Goal: Information Seeking & Learning: Learn about a topic

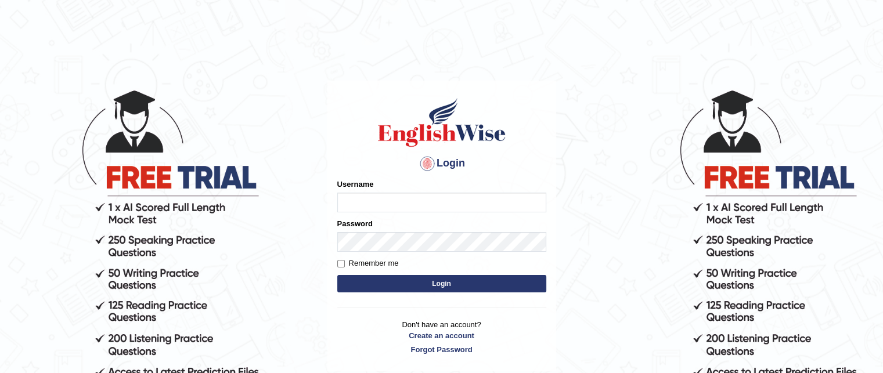
type input "grishmi_parramatta"
click at [419, 287] on button "Login" at bounding box center [441, 283] width 209 height 17
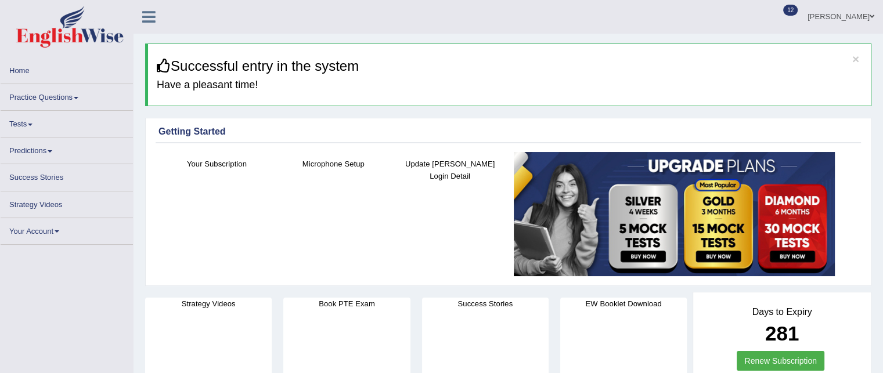
click at [30, 102] on link "Practice Questions" at bounding box center [67, 95] width 132 height 23
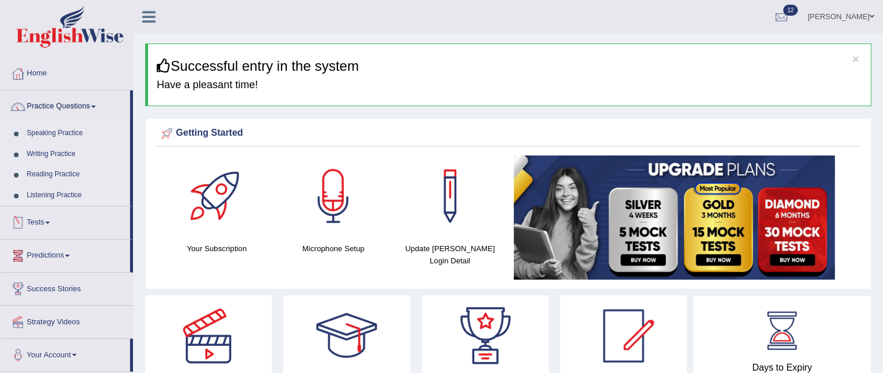
click at [51, 192] on link "Listening Practice" at bounding box center [75, 195] width 109 height 21
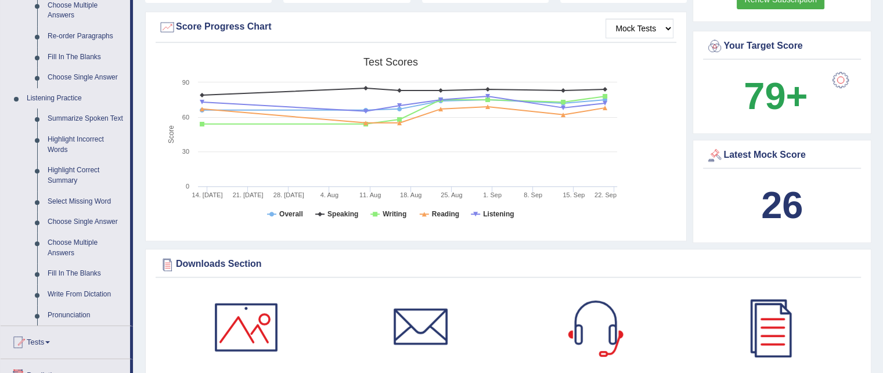
scroll to position [504, 0]
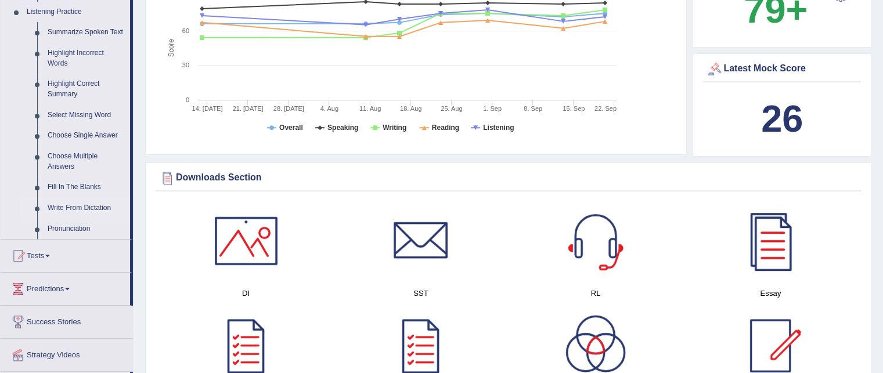
click at [51, 204] on link "Write From Dictation" at bounding box center [86, 208] width 88 height 21
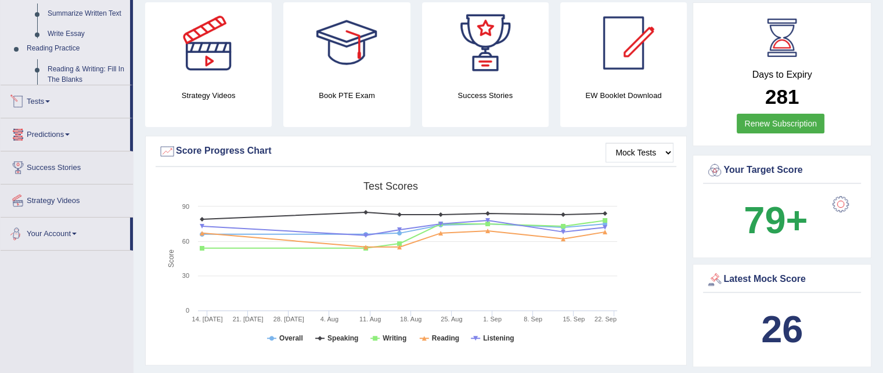
scroll to position [413, 0]
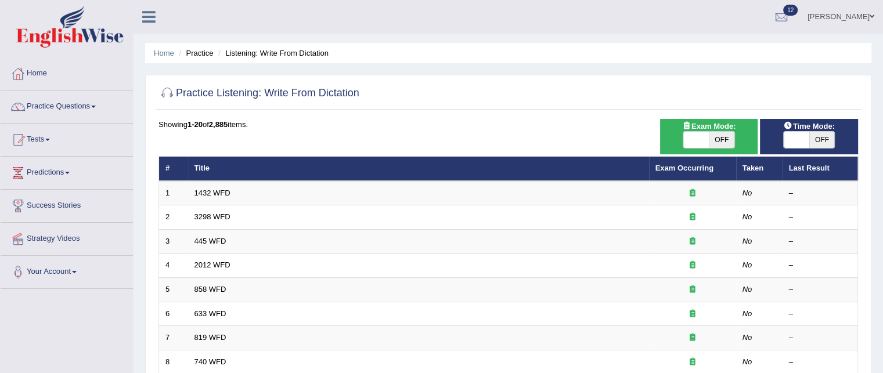
click at [818, 139] on span "OFF" at bounding box center [822, 140] width 26 height 16
checkbox input "true"
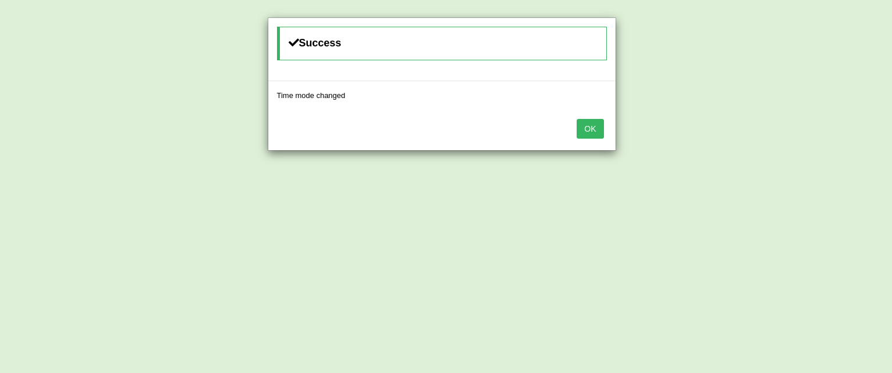
click at [586, 129] on button "OK" at bounding box center [590, 129] width 27 height 20
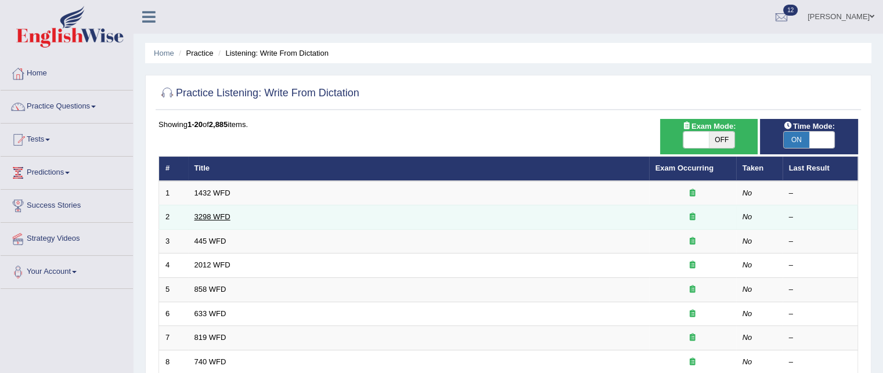
click at [223, 218] on link "3298 WFD" at bounding box center [213, 217] width 36 height 9
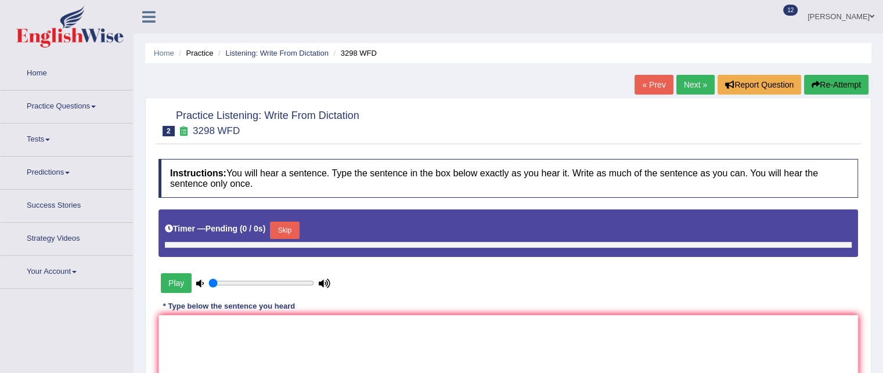
type input "0.75"
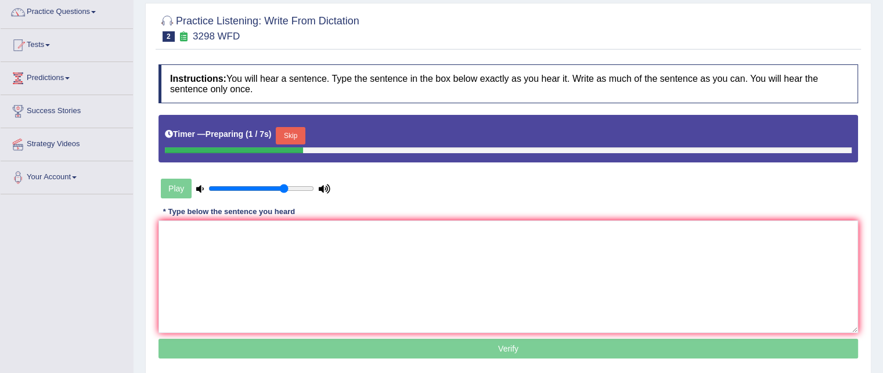
scroll to position [99, 0]
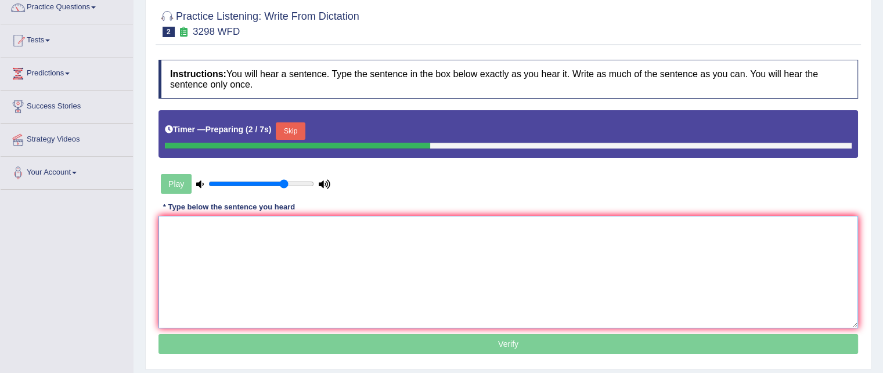
click at [210, 249] on textarea at bounding box center [509, 272] width 700 height 113
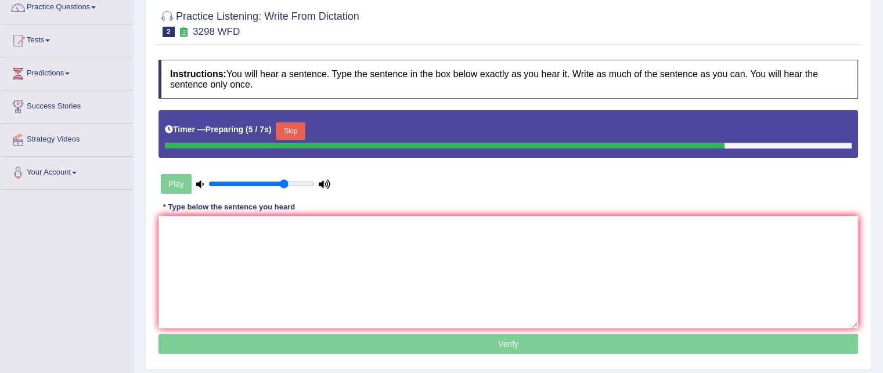
click at [287, 126] on button "Skip" at bounding box center [290, 131] width 29 height 17
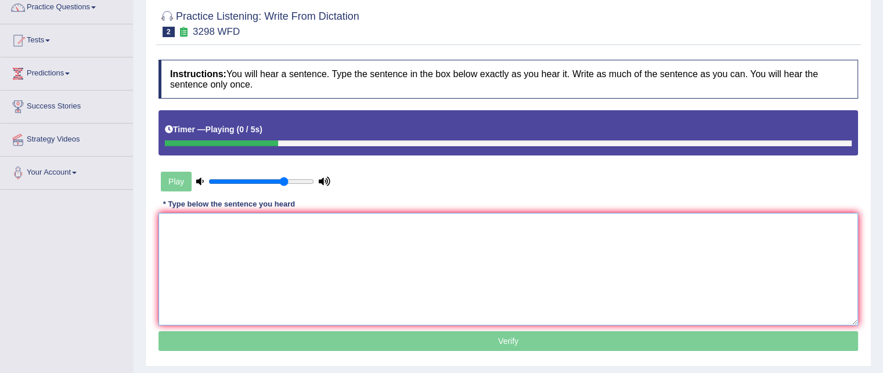
click at [250, 246] on textarea at bounding box center [509, 269] width 700 height 113
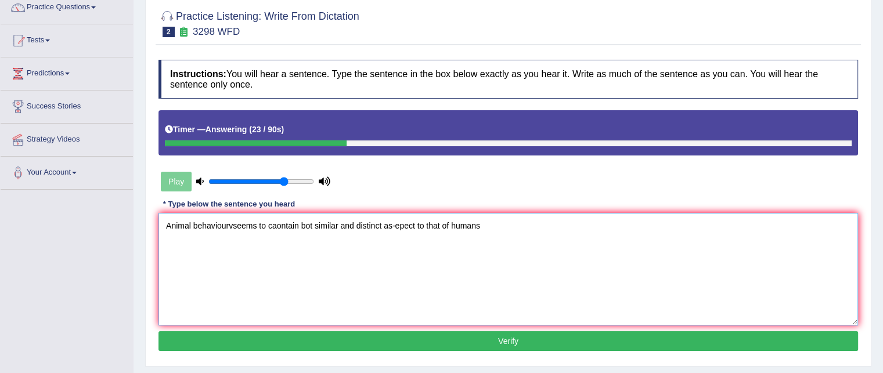
click at [234, 224] on textarea "Animal behaviourvseems to caontain bot similar and distinct as-epect to that of…" at bounding box center [509, 269] width 700 height 113
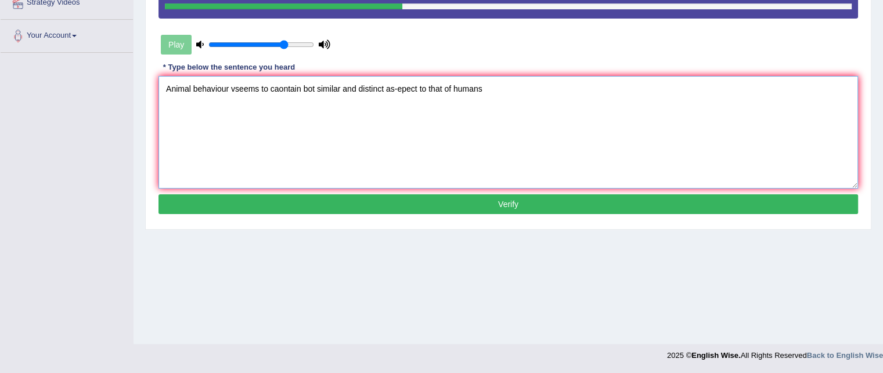
click at [240, 85] on textarea "Animal behaviour vseems to caontain bot similar and distinct as-epect to that o…" at bounding box center [509, 132] width 700 height 113
click at [276, 83] on textarea "Animal behaviour seems to caontain bot similar and distinct as-epect to that of…" at bounding box center [509, 132] width 700 height 113
type textarea "Animal behaviour seems to contain both similar and distinct aspect to that of h…"
click at [315, 200] on button "Verify" at bounding box center [509, 205] width 700 height 20
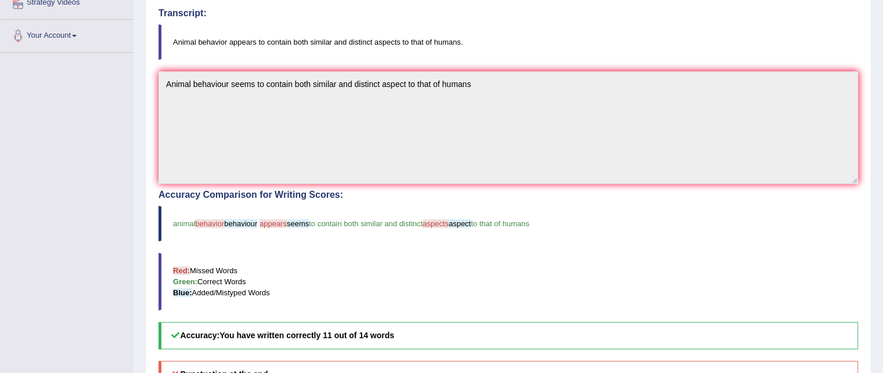
click at [315, 200] on div "Accuracy Comparison for Writing Scores: animal behavior behaviour appears seems…" at bounding box center [509, 270] width 700 height 160
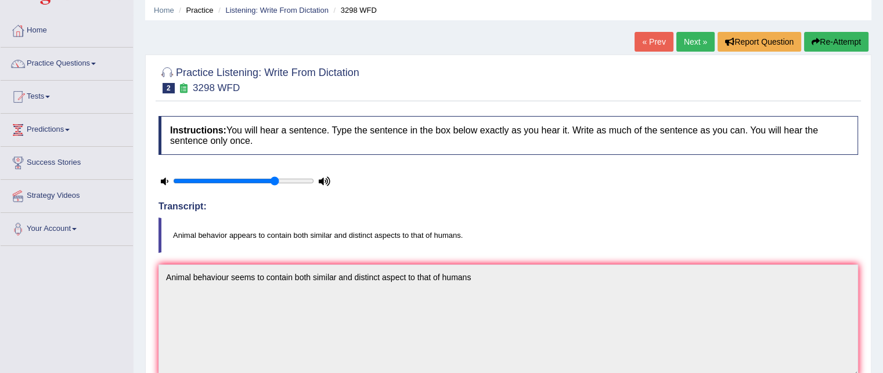
scroll to position [16, 0]
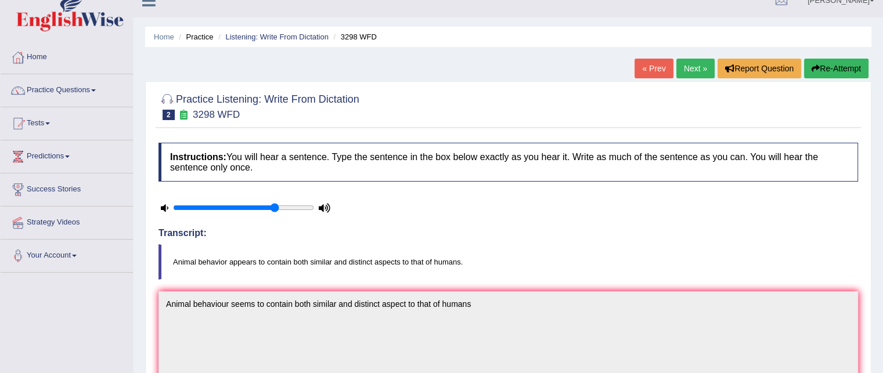
click at [691, 75] on link "Next »" at bounding box center [696, 69] width 38 height 20
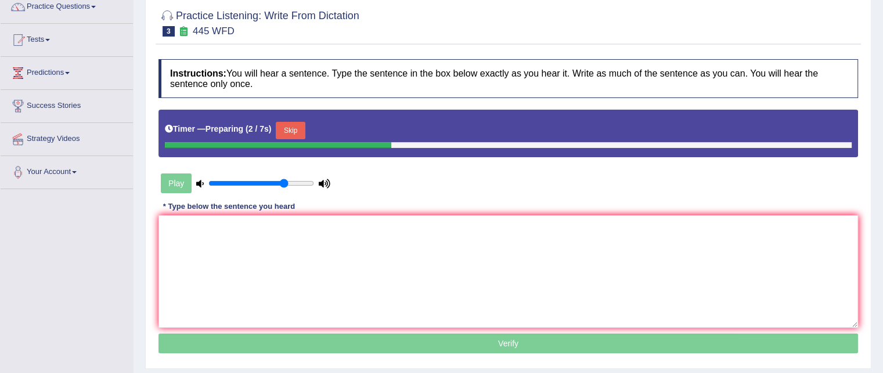
click at [300, 134] on button "Skip" at bounding box center [290, 130] width 29 height 17
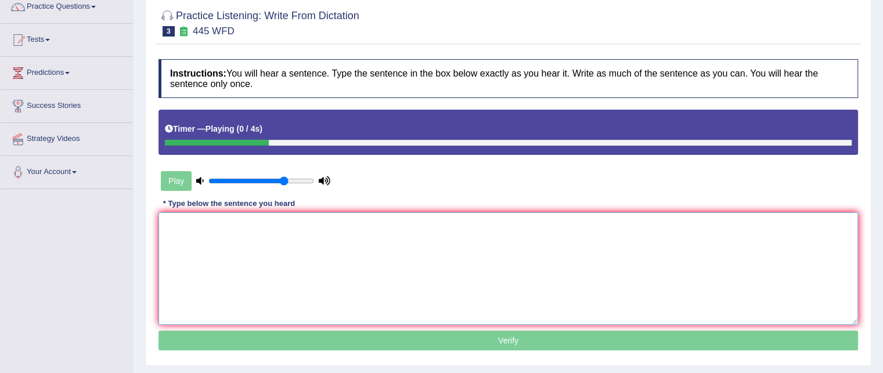
click at [285, 253] on textarea at bounding box center [509, 269] width 700 height 113
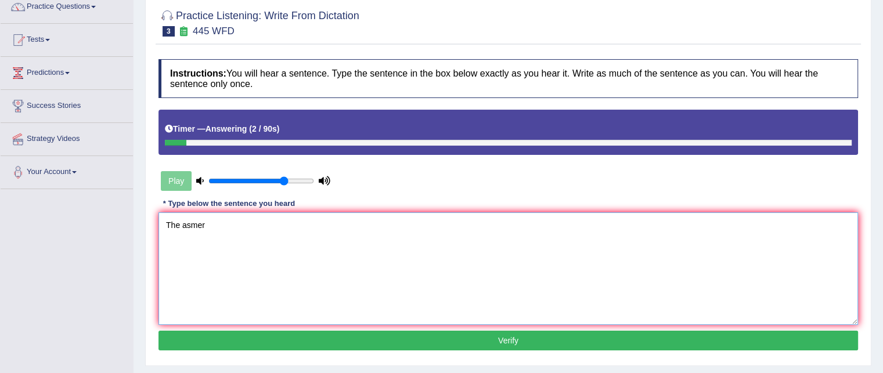
click at [251, 230] on textarea "The asmer" at bounding box center [509, 269] width 700 height 113
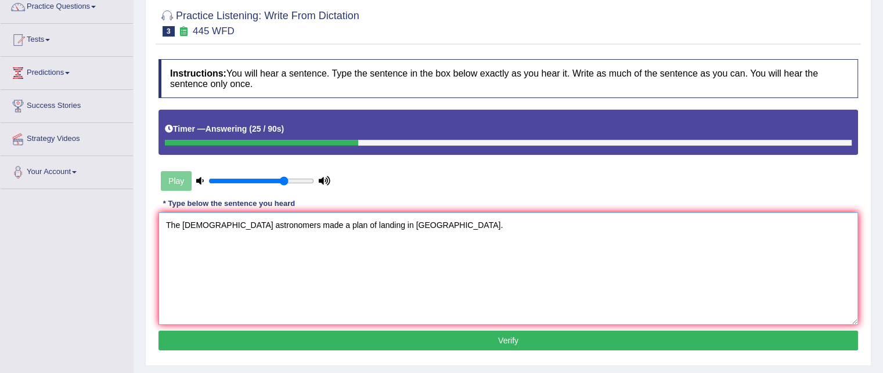
click at [192, 225] on textarea "The american astronomers made a plan of landing in Mars." at bounding box center [509, 269] width 700 height 113
type textarea "The American Astronomers made a plan of landing in Mars."
click at [264, 340] on button "Verify" at bounding box center [509, 341] width 700 height 20
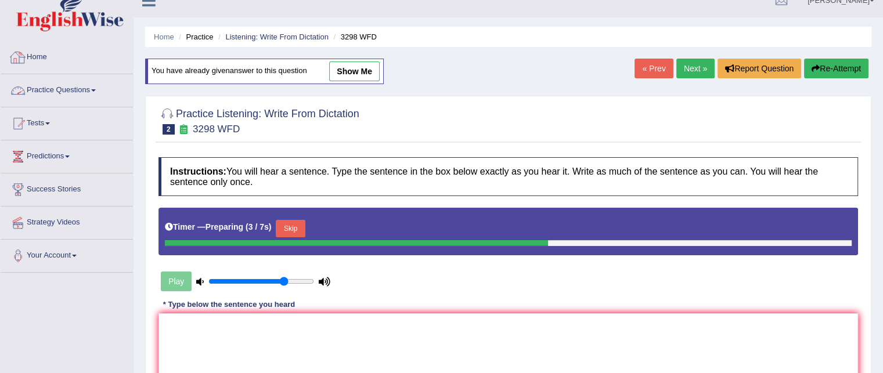
click at [44, 89] on link "Practice Questions" at bounding box center [67, 88] width 132 height 29
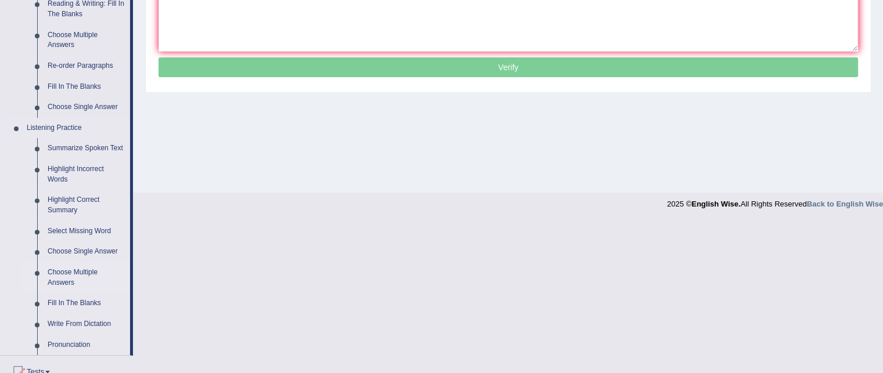
scroll to position [390, 0]
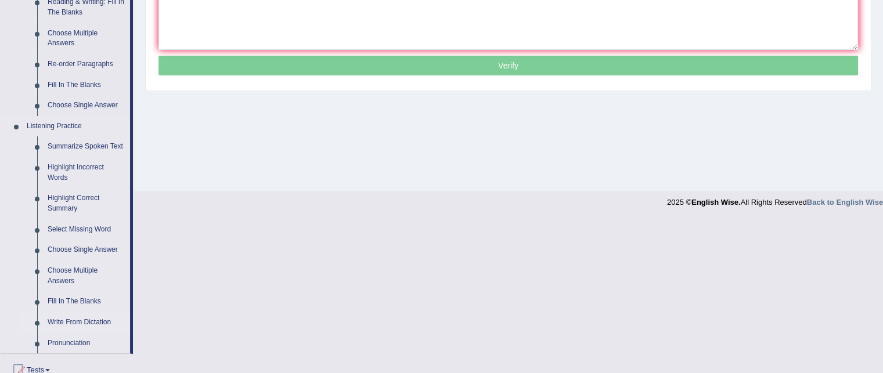
click at [74, 325] on link "Write From Dictation" at bounding box center [86, 322] width 88 height 21
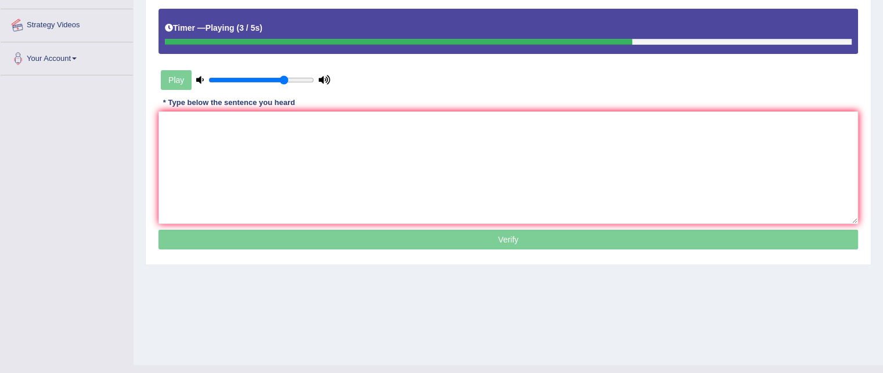
scroll to position [236, 0]
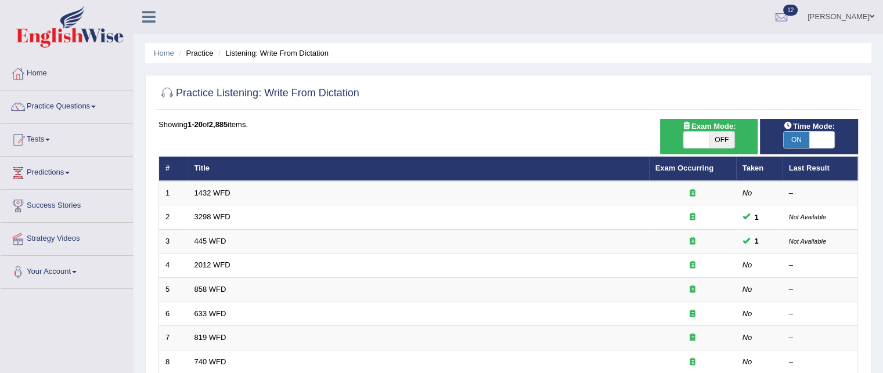
click at [795, 142] on span "ON" at bounding box center [797, 140] width 26 height 16
checkbox input "false"
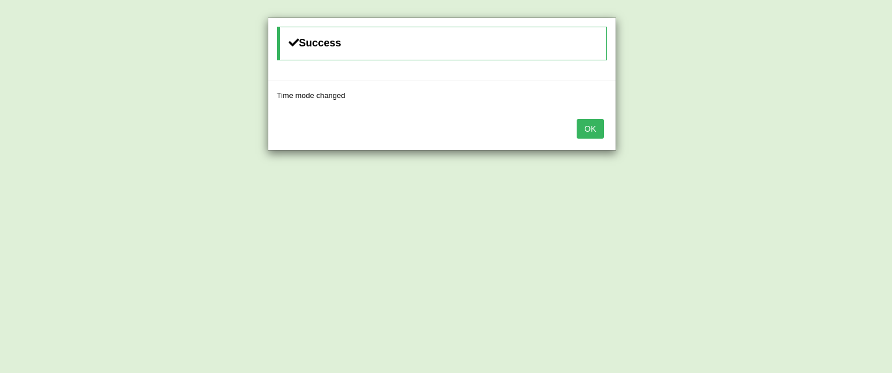
click at [593, 132] on button "OK" at bounding box center [590, 129] width 27 height 20
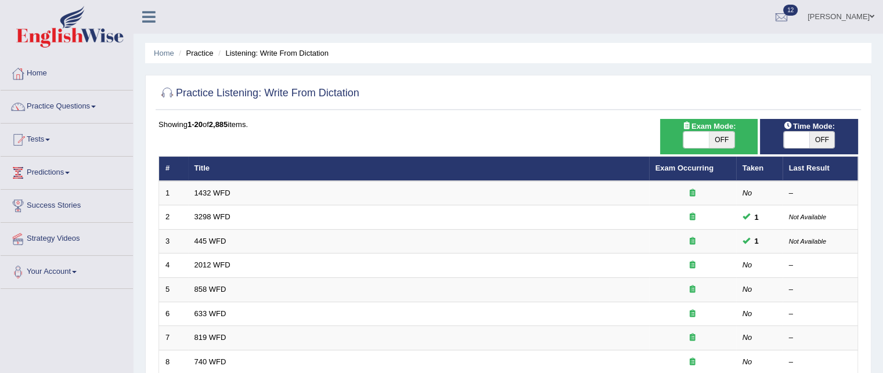
click at [727, 143] on span "OFF" at bounding box center [722, 140] width 26 height 16
checkbox input "true"
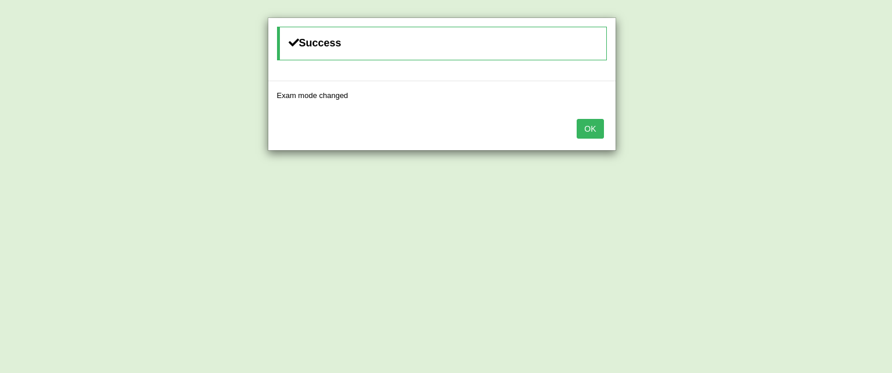
click at [595, 130] on button "OK" at bounding box center [590, 129] width 27 height 20
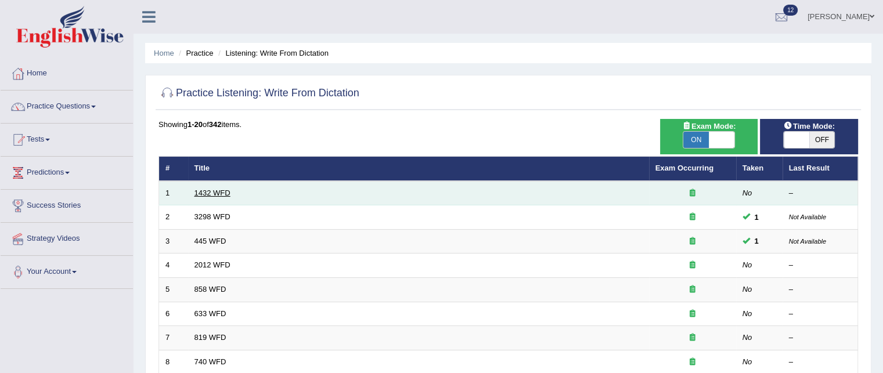
click at [226, 194] on link "1432 WFD" at bounding box center [213, 193] width 36 height 9
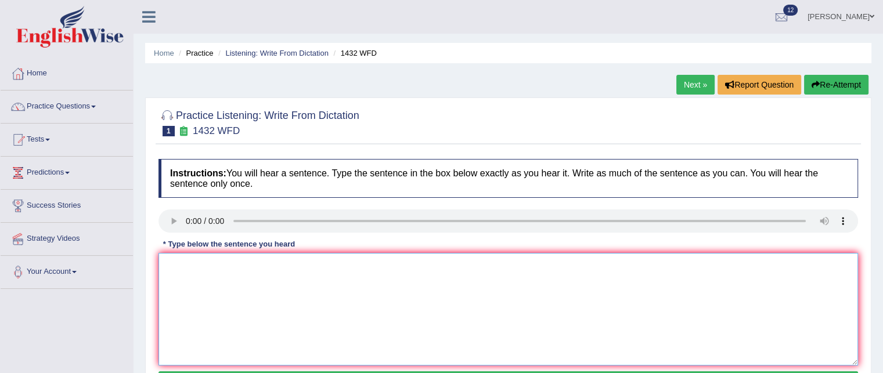
click at [267, 279] on textarea at bounding box center [509, 309] width 700 height 113
click at [195, 267] on textarea at bounding box center [509, 309] width 700 height 113
click at [189, 262] on textarea "More ohysiccical activity is beh=nificial to your health." at bounding box center [509, 309] width 700 height 113
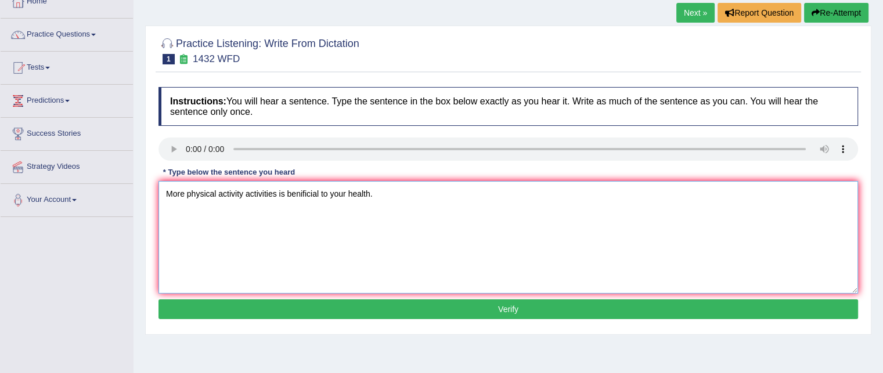
scroll to position [77, 0]
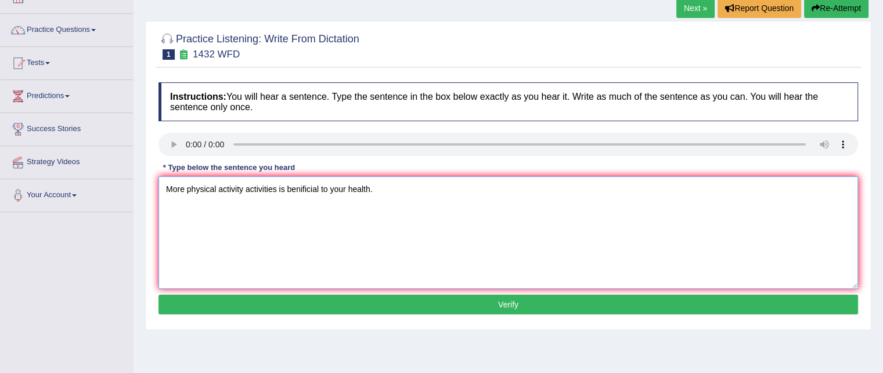
type textarea "More physical activity activities is benificial to your health."
click at [238, 304] on button "Verify" at bounding box center [509, 305] width 700 height 20
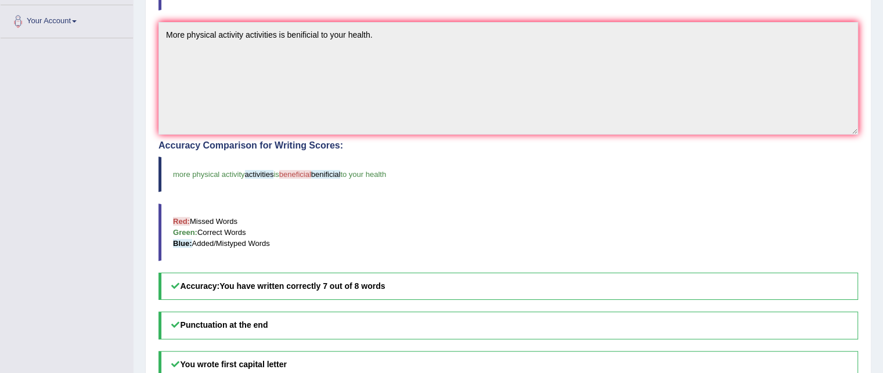
scroll to position [0, 0]
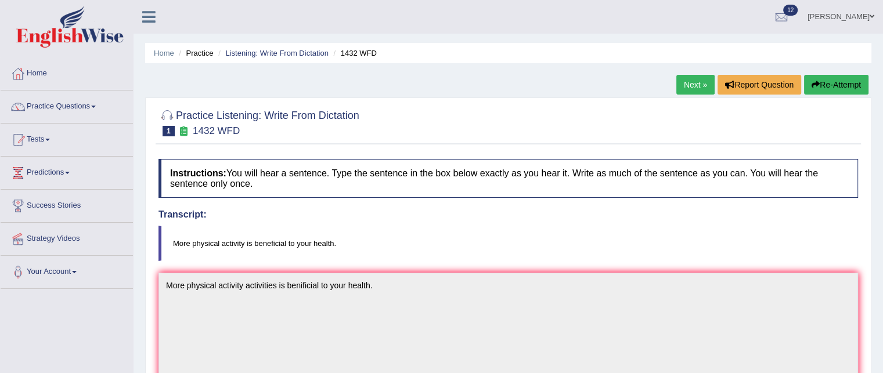
click at [693, 90] on link "Next »" at bounding box center [696, 85] width 38 height 20
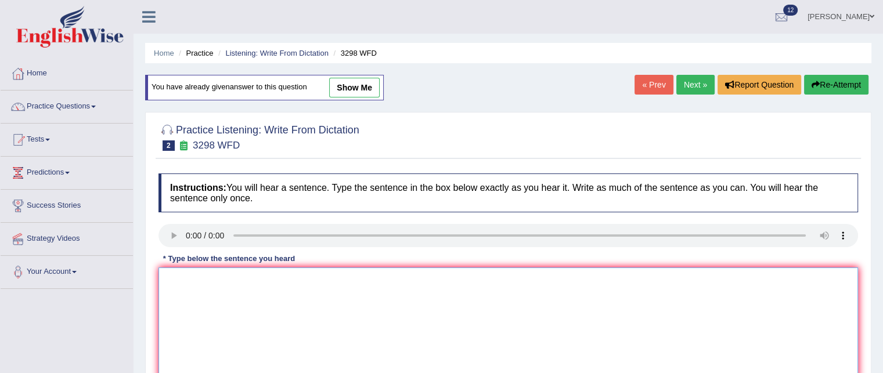
click at [188, 271] on textarea at bounding box center [509, 324] width 700 height 113
type textarea "Animal behaviour s"
click at [691, 92] on link "Next »" at bounding box center [696, 85] width 38 height 20
click at [687, 87] on link "Next »" at bounding box center [696, 85] width 38 height 20
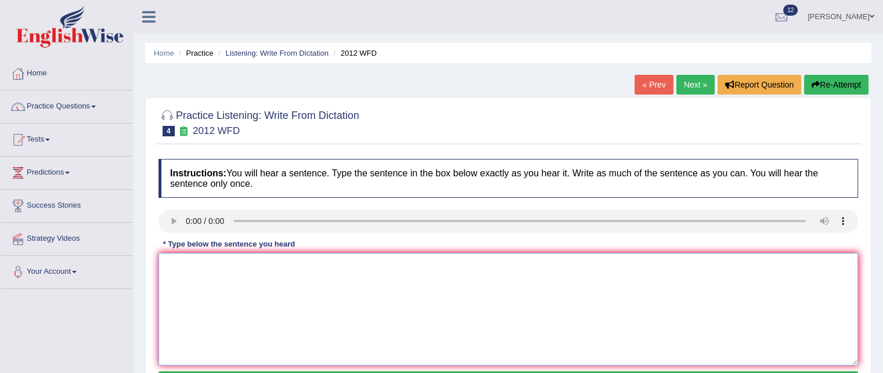
click at [209, 264] on textarea at bounding box center [509, 309] width 700 height 113
click at [190, 264] on textarea "There graet deal of debate in this topic." at bounding box center [509, 309] width 700 height 113
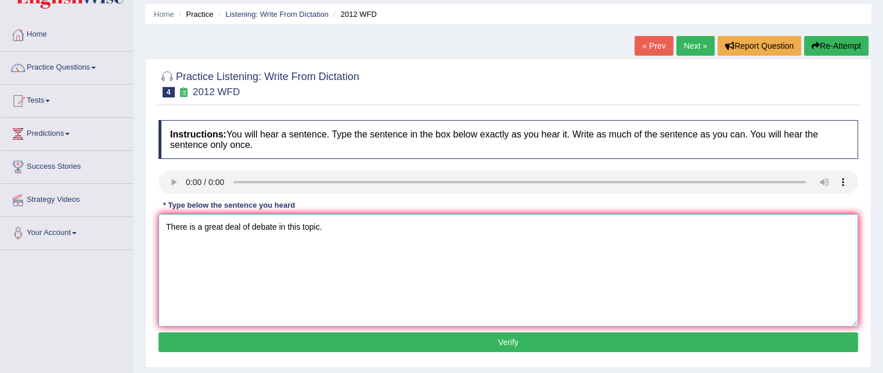
click at [276, 227] on textarea "There is a great deal of debate in this topic." at bounding box center [509, 270] width 700 height 113
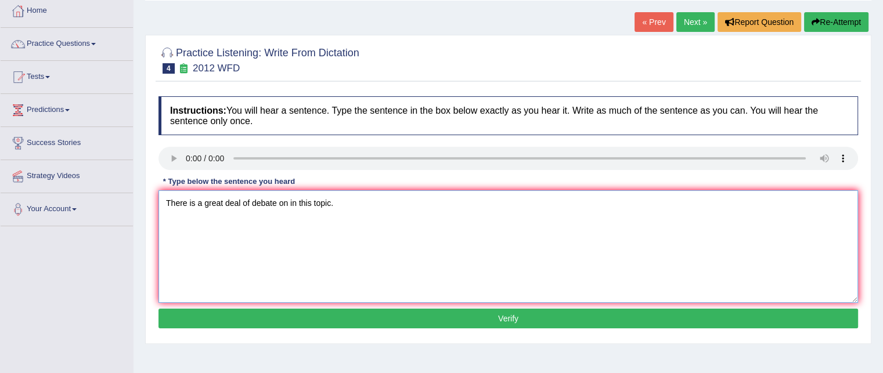
scroll to position [64, 0]
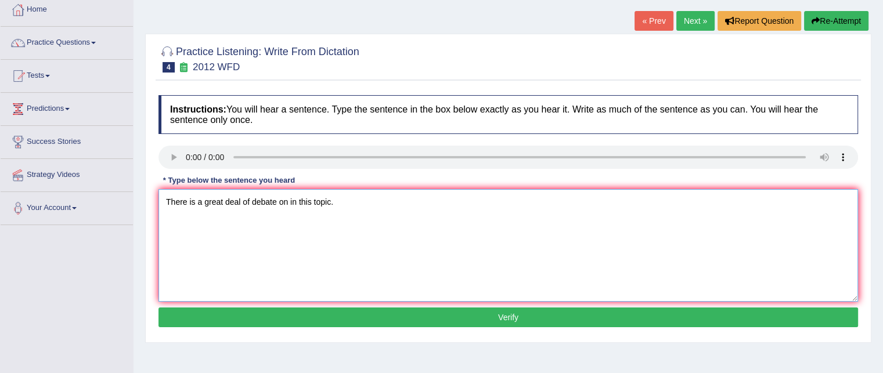
type textarea "There is a great deal of debate on in this topic."
click at [294, 314] on button "Verify" at bounding box center [509, 318] width 700 height 20
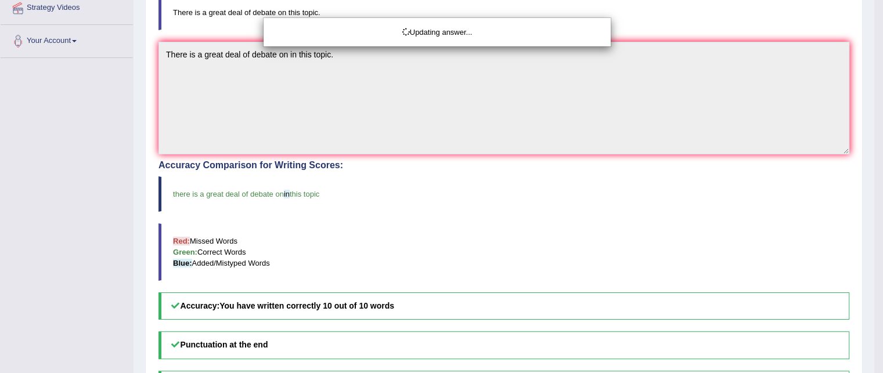
scroll to position [0, 0]
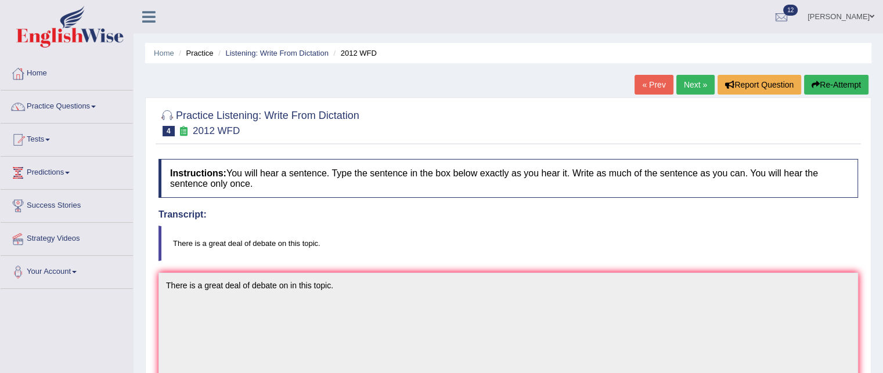
click at [697, 82] on link "Next »" at bounding box center [696, 85] width 38 height 20
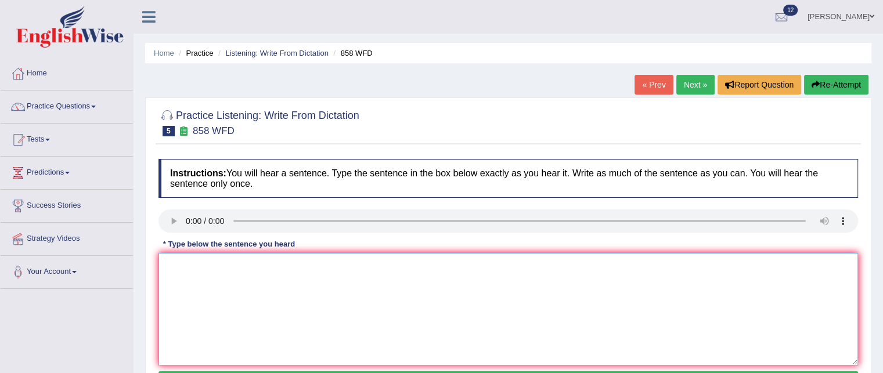
click at [237, 274] on textarea at bounding box center [509, 309] width 700 height 113
click at [188, 261] on textarea "The ywar in which shipo of art arrived was hystorians" at bounding box center [509, 309] width 700 height 113
click at [249, 260] on textarea "The year in which shipo of art arrived was hystorians" at bounding box center [509, 309] width 700 height 113
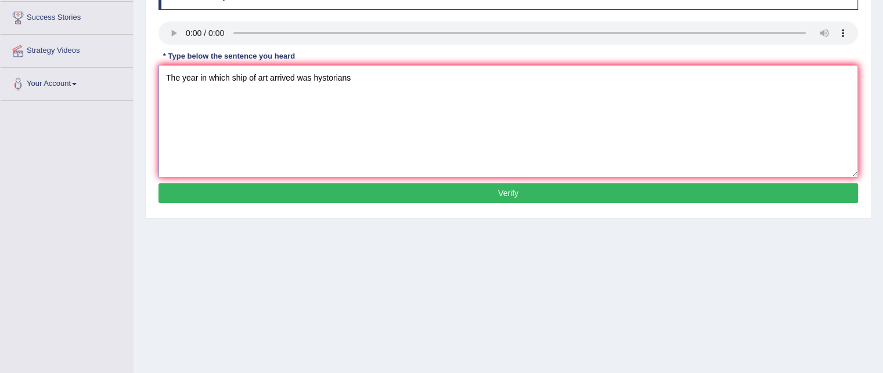
scroll to position [223, 0]
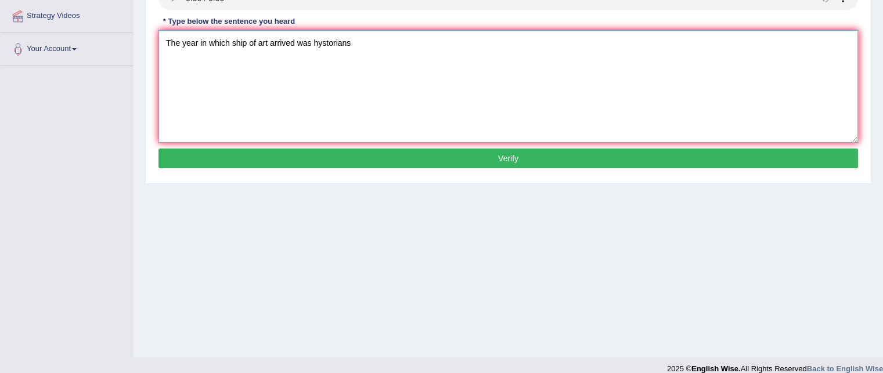
type textarea "The year in which ship of art arrived was hystorians"
click at [350, 154] on button "Verify" at bounding box center [509, 159] width 700 height 20
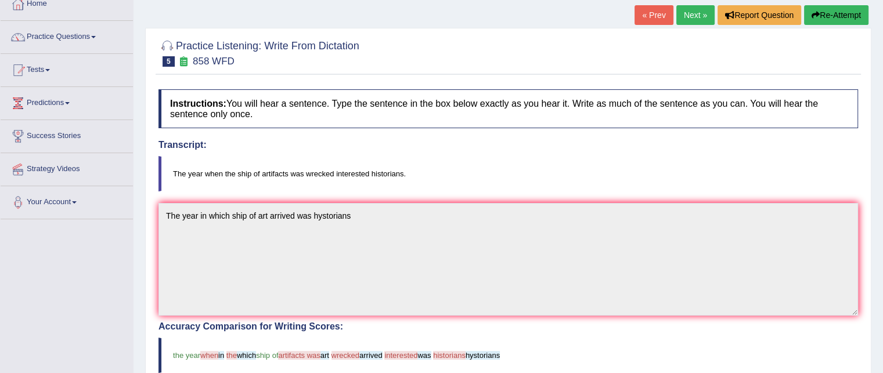
scroll to position [69, 0]
click at [683, 18] on link "Next »" at bounding box center [696, 16] width 38 height 20
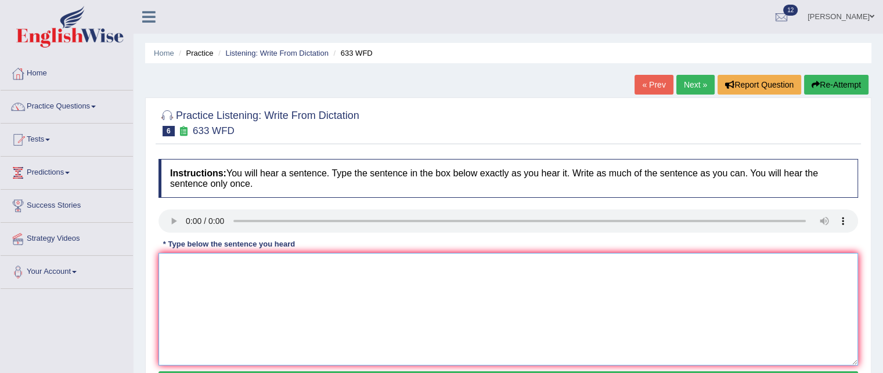
click at [197, 267] on textarea at bounding box center [509, 309] width 700 height 113
click at [171, 259] on textarea "reaserach shwos that exerising makes us feekl better." at bounding box center [509, 309] width 700 height 113
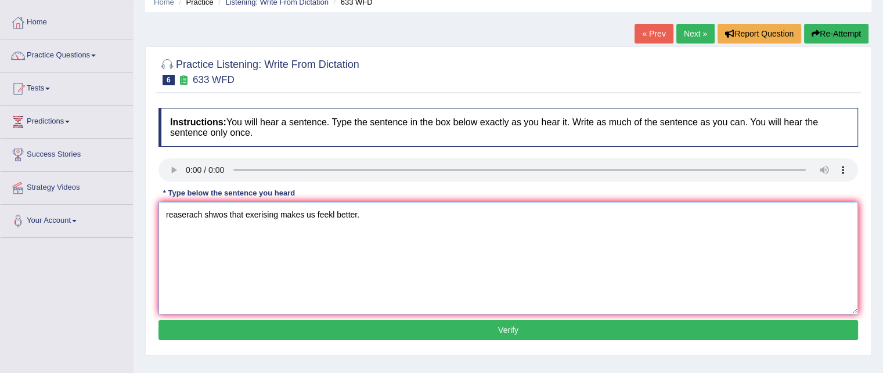
scroll to position [48, 0]
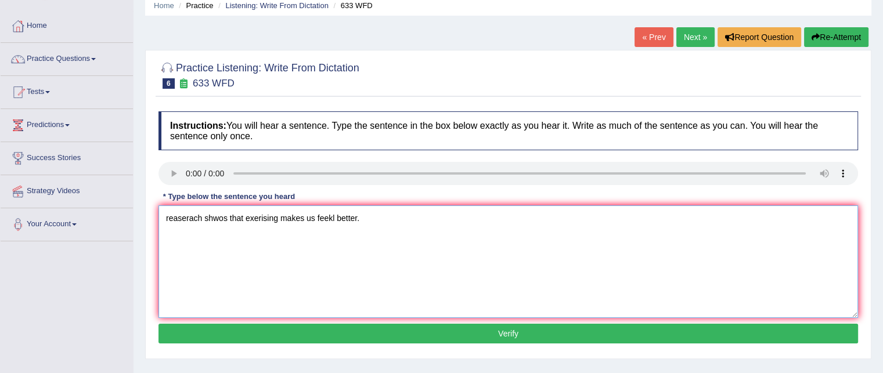
click at [172, 215] on textarea "reaserach shwos that exerising makes us feekl better." at bounding box center [509, 262] width 700 height 113
click at [223, 213] on textarea "Research shwos that exerising makes us feekl better." at bounding box center [509, 262] width 700 height 113
click at [602, 71] on div at bounding box center [509, 74] width 700 height 35
click at [261, 218] on textarea "Research shows that exerising makes us feekl better." at bounding box center [509, 262] width 700 height 113
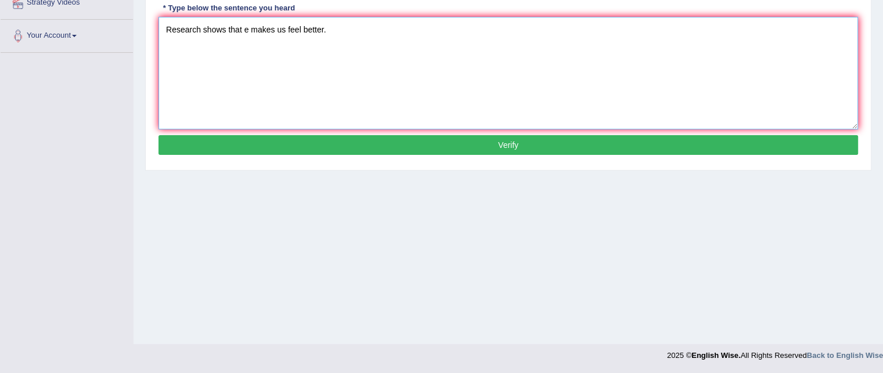
click at [249, 25] on textarea "Research shows that e makes us feel better." at bounding box center [509, 73] width 700 height 113
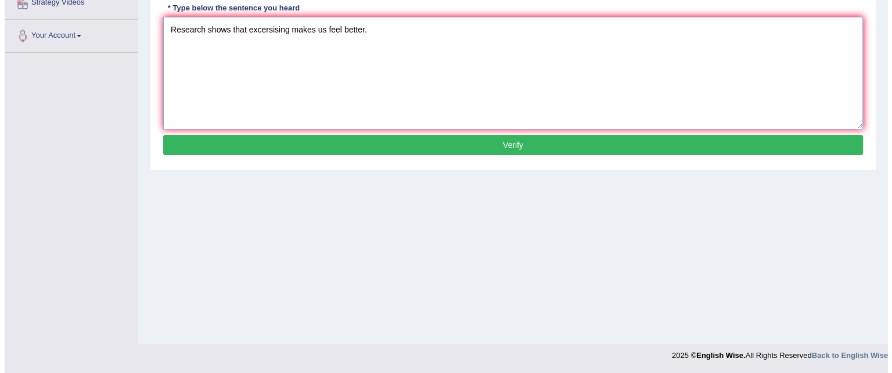
scroll to position [187, 0]
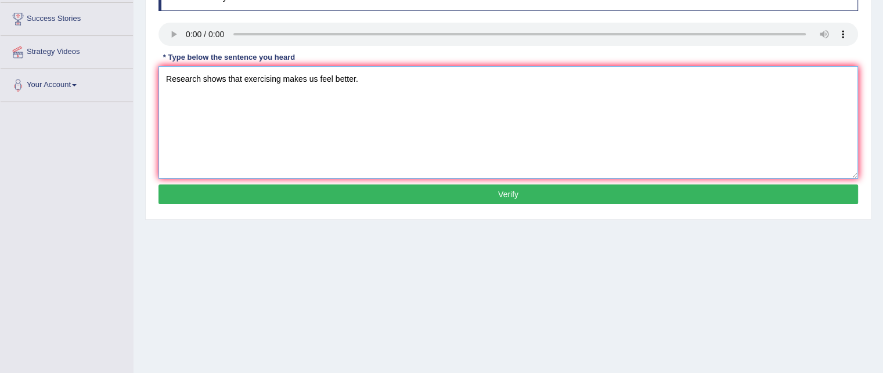
type textarea "Research shows that exercising makes us feel better."
click at [312, 188] on button "Verify" at bounding box center [509, 195] width 700 height 20
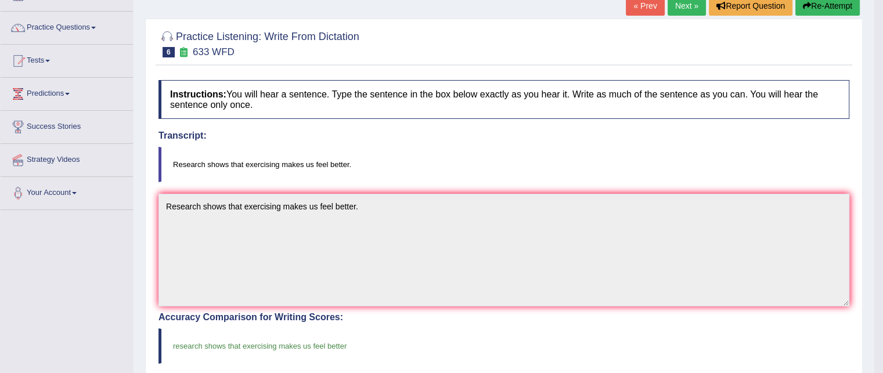
scroll to position [71, 0]
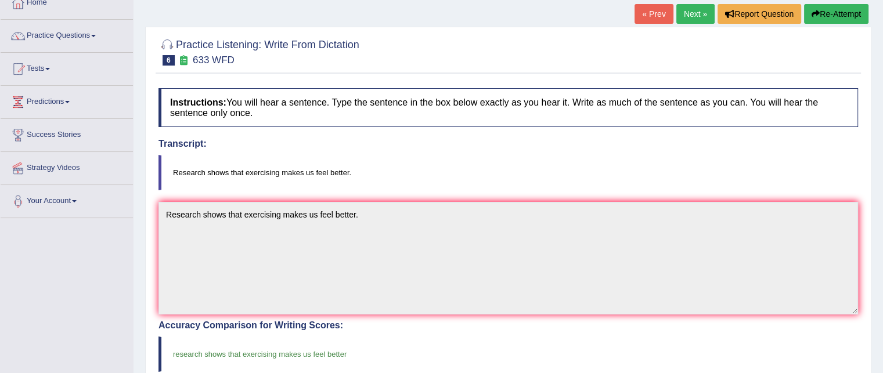
click at [692, 15] on link "Next »" at bounding box center [696, 14] width 38 height 20
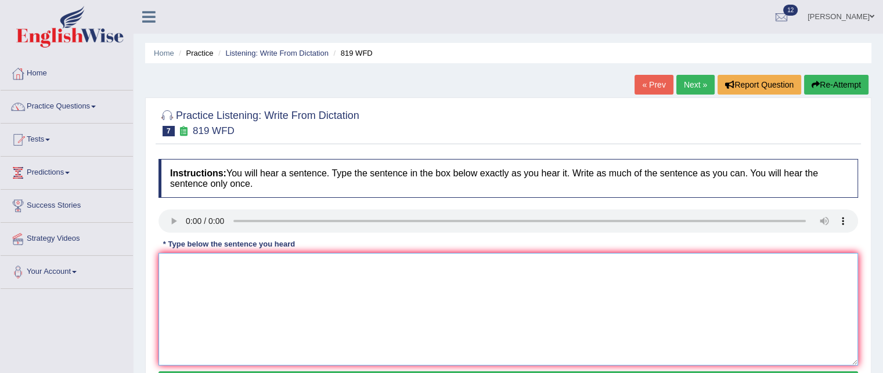
click at [202, 279] on textarea at bounding box center [509, 309] width 700 height 113
click at [208, 263] on textarea "Plants are bale to cintunue growiung throughpyt their lives." at bounding box center [509, 309] width 700 height 113
drag, startPoint x: 338, startPoint y: 309, endPoint x: 355, endPoint y: 250, distance: 61.2
click at [355, 250] on div "Instructions: You will hear a sentence. Type the sentence in the box below exac…" at bounding box center [509, 276] width 706 height 247
type textarea "Plants are able to continue growing throughout their lives."
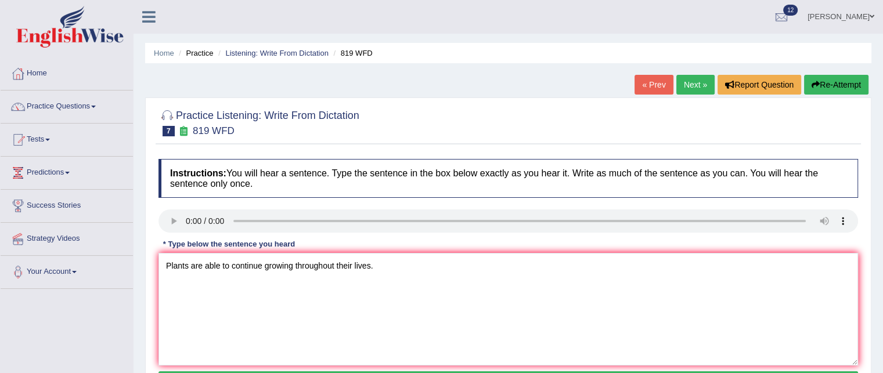
drag, startPoint x: 355, startPoint y: 250, endPoint x: 314, endPoint y: 200, distance: 65.1
click at [314, 200] on div "Instructions: You will hear a sentence. Type the sentence in the box below exac…" at bounding box center [509, 276] width 706 height 247
click at [476, 239] on div "Instructions: You will hear a sentence. Type the sentence in the box below exac…" at bounding box center [509, 276] width 706 height 247
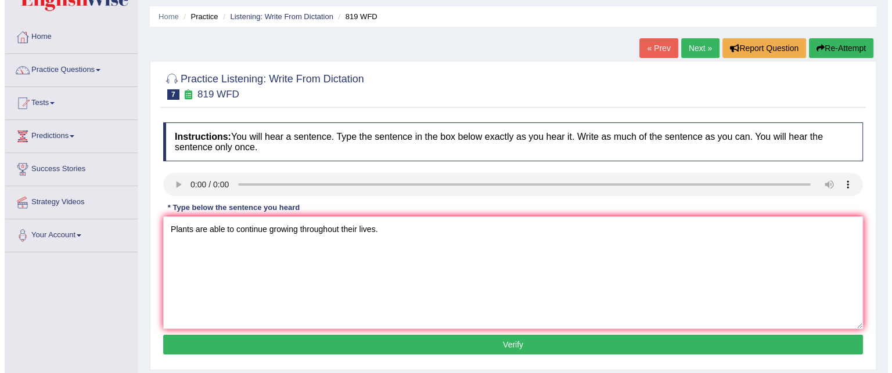
scroll to position [46, 0]
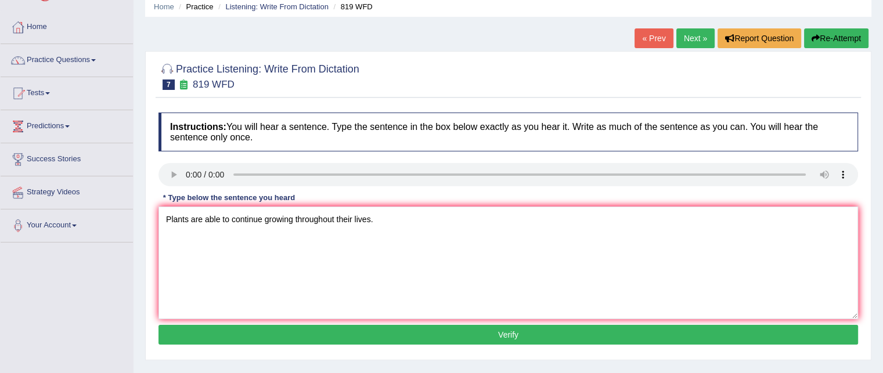
click at [423, 332] on button "Verify" at bounding box center [509, 335] width 700 height 20
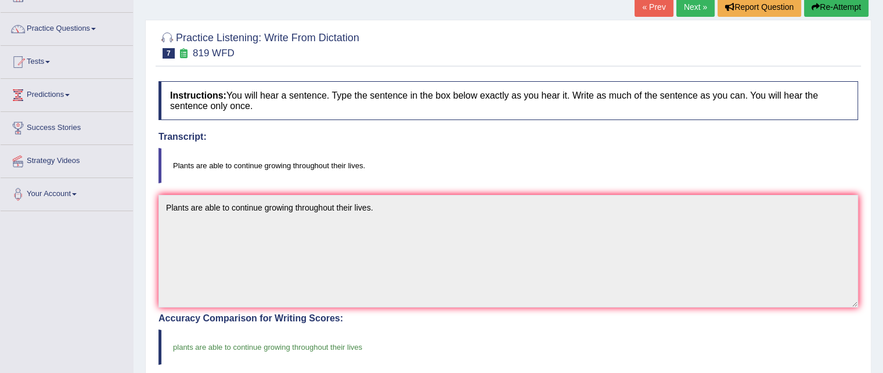
scroll to position [0, 0]
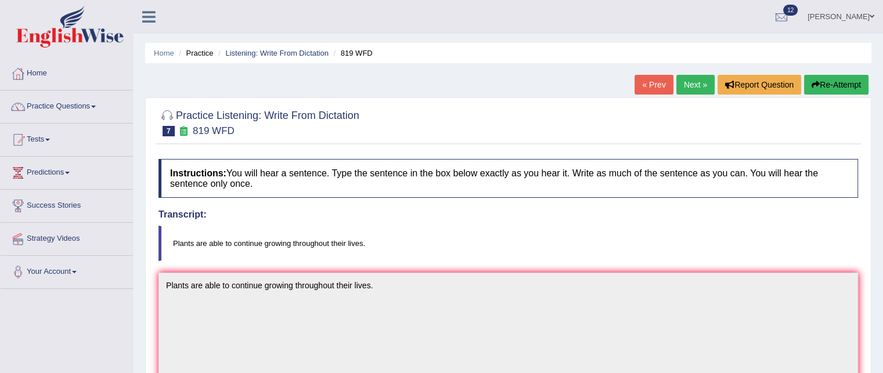
click at [684, 76] on link "Next »" at bounding box center [696, 85] width 38 height 20
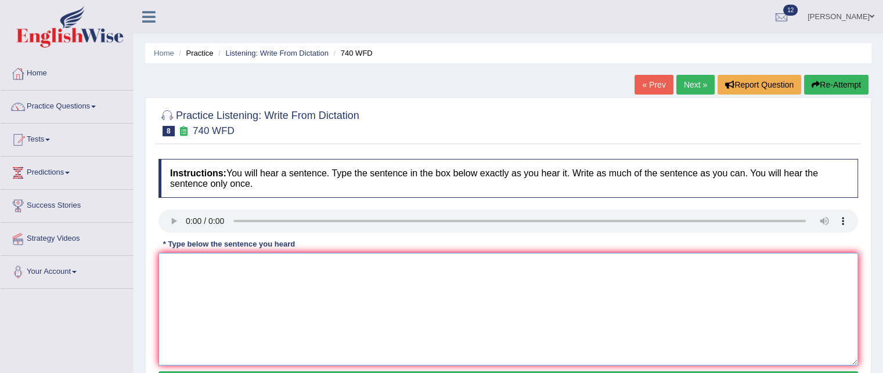
click at [204, 275] on textarea at bounding box center [509, 309] width 700 height 113
click at [253, 266] on textarea "A series of the obervation was carried oiur in the classroom." at bounding box center [509, 309] width 700 height 113
click at [228, 257] on textarea "A series of the obervation observations was carried oiur in the classroom." at bounding box center [509, 309] width 700 height 113
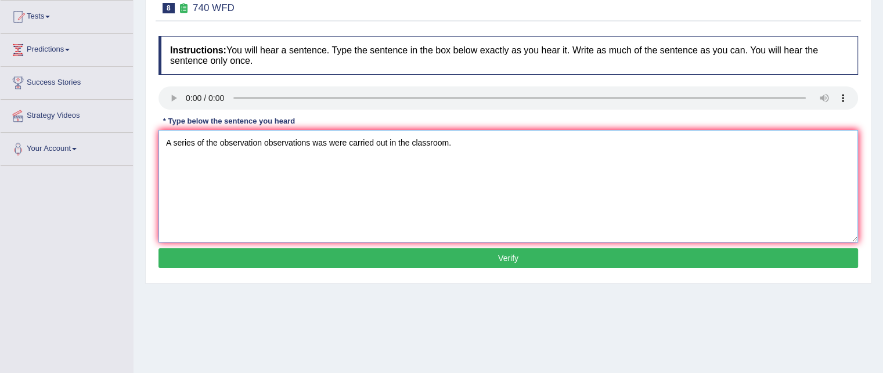
scroll to position [124, 0]
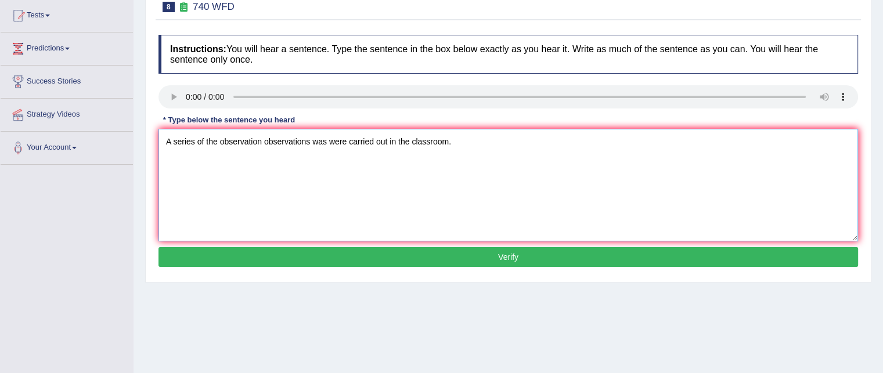
type textarea "A series of the observation observations was were carried out in the classroom."
click at [288, 260] on button "Verify" at bounding box center [509, 257] width 700 height 20
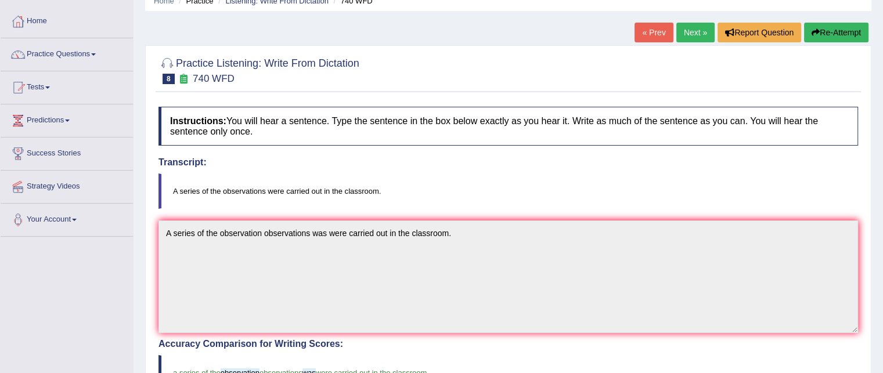
scroll to position [48, 0]
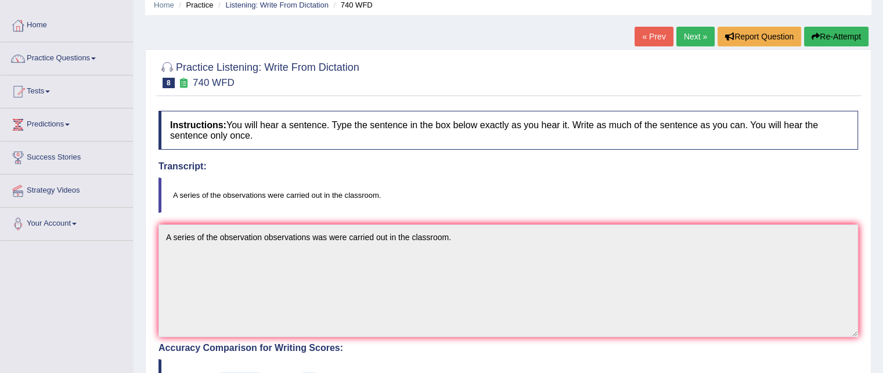
click at [690, 35] on link "Next »" at bounding box center [696, 37] width 38 height 20
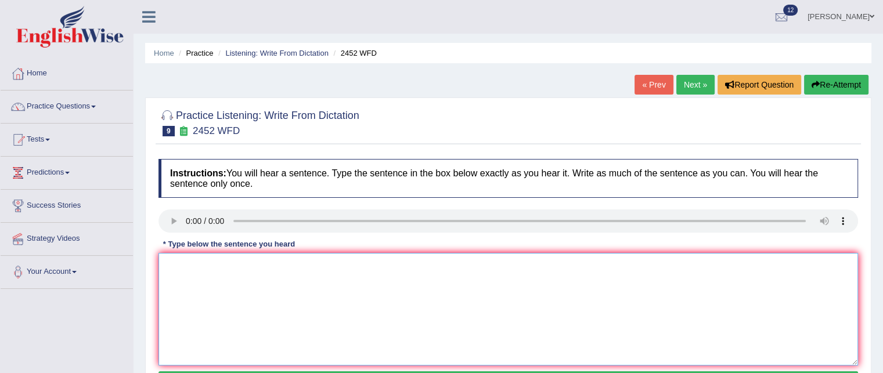
click at [199, 267] on textarea at bounding box center [509, 309] width 700 height 113
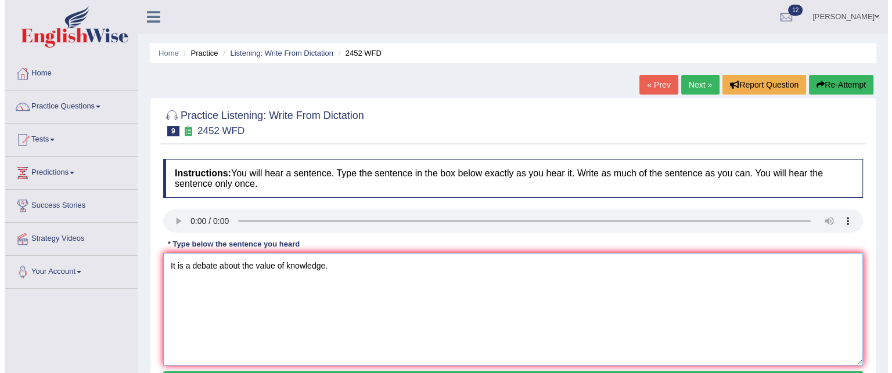
scroll to position [34, 0]
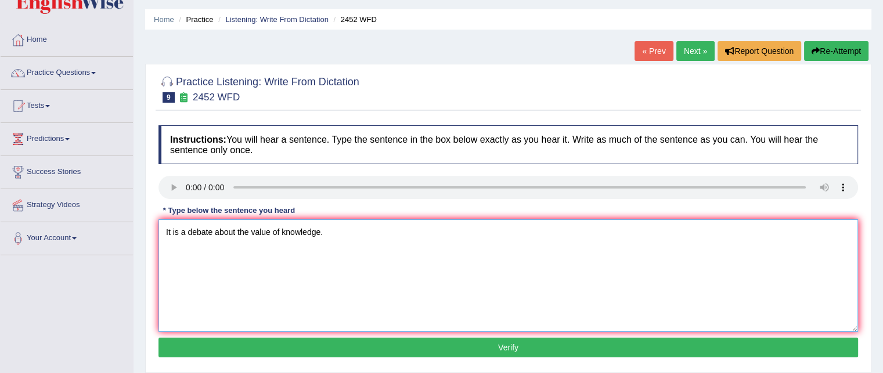
type textarea "It is a debate about the value of knowledge."
click at [246, 350] on button "Verify" at bounding box center [509, 348] width 700 height 20
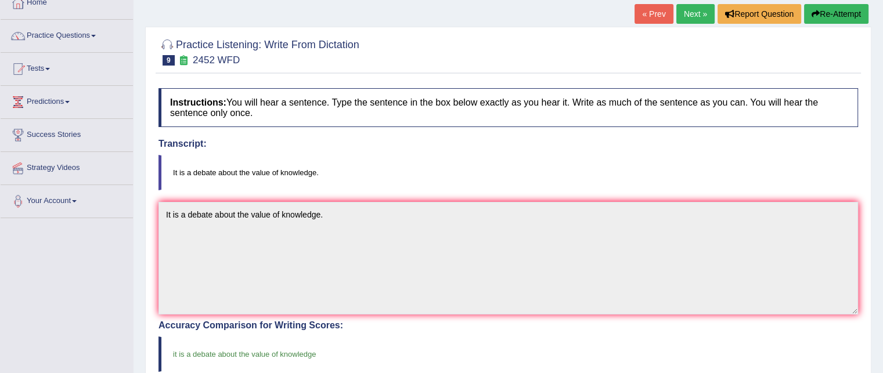
scroll to position [30, 0]
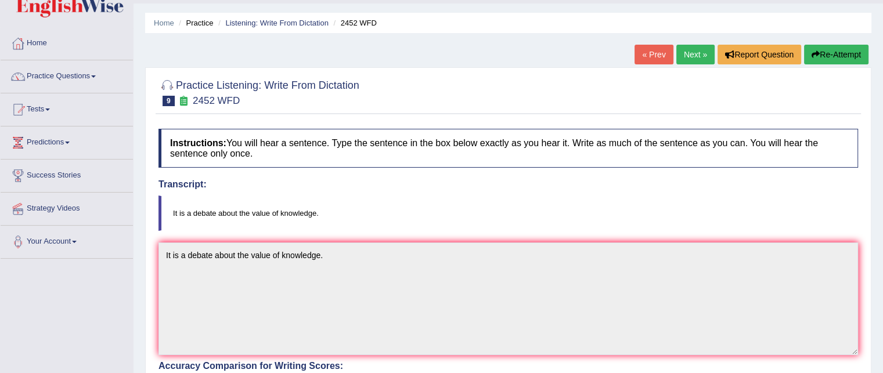
click at [695, 52] on link "Next »" at bounding box center [696, 55] width 38 height 20
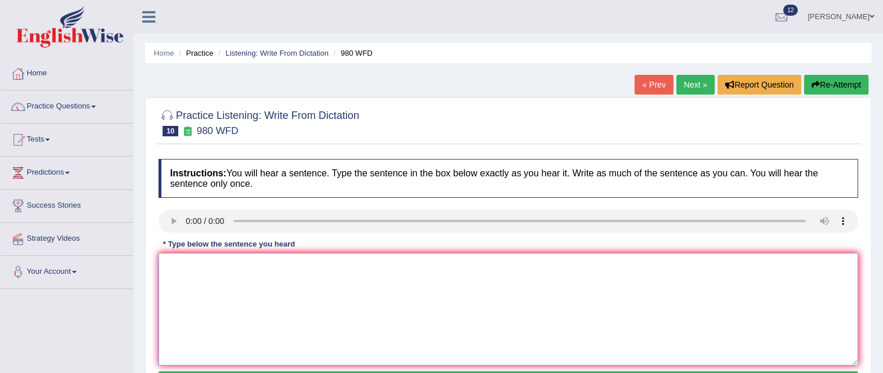
click at [192, 260] on textarea at bounding box center [509, 309] width 700 height 113
click at [170, 265] on textarea "Yiur ideas have been discussed and bedated in seminars and tutorials." at bounding box center [509, 309] width 700 height 113
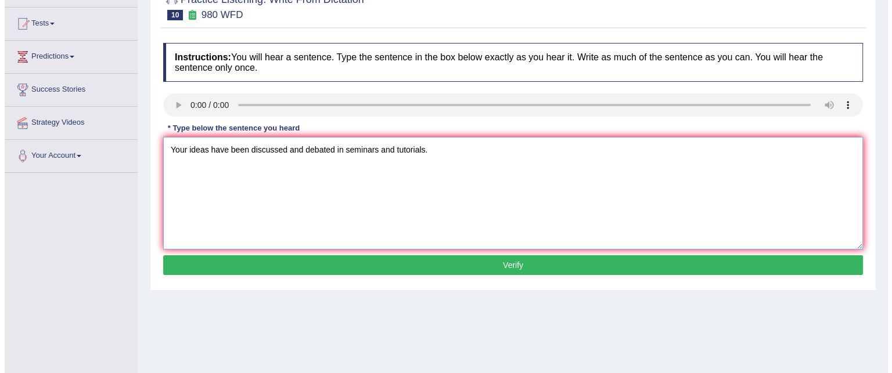
scroll to position [115, 0]
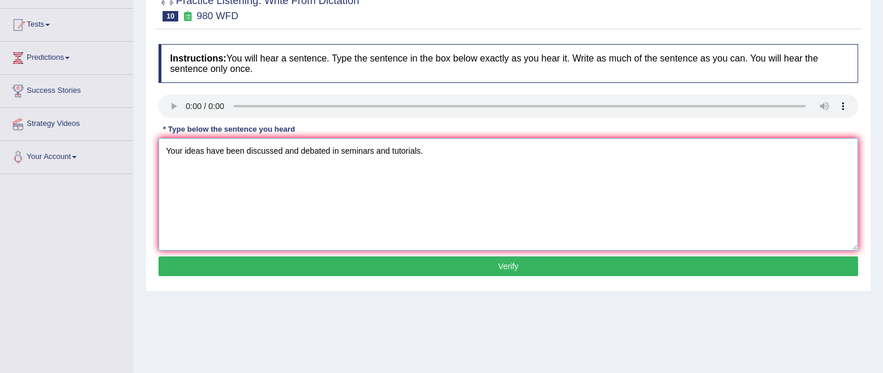
type textarea "Your ideas have been discussed and debated in seminars and tutorials."
click at [327, 260] on button "Verify" at bounding box center [509, 267] width 700 height 20
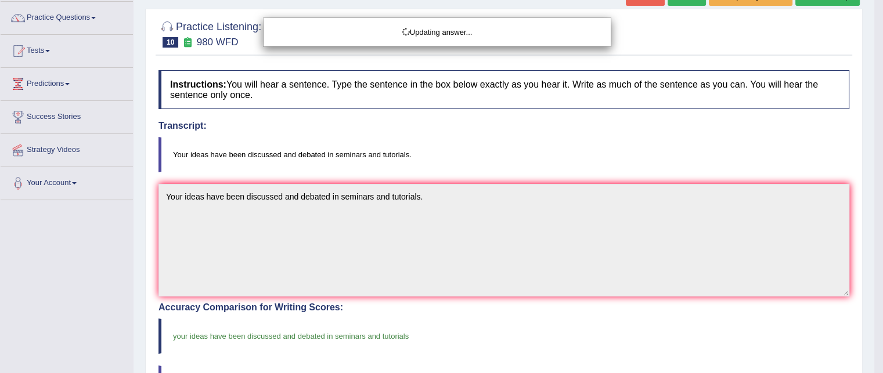
scroll to position [77, 0]
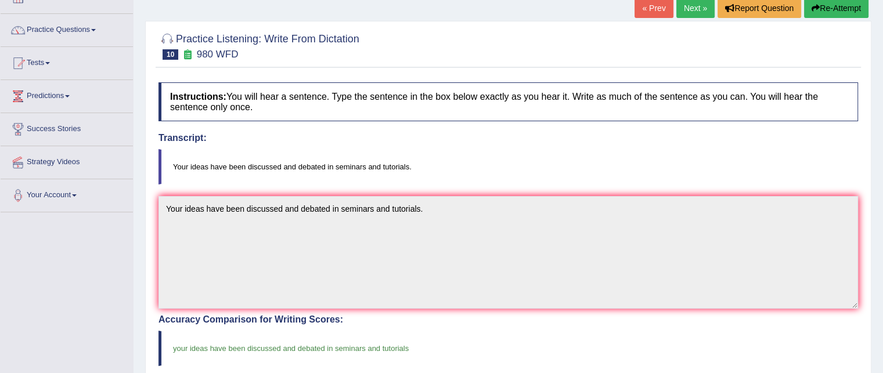
click at [685, 3] on link "Next »" at bounding box center [696, 8] width 38 height 20
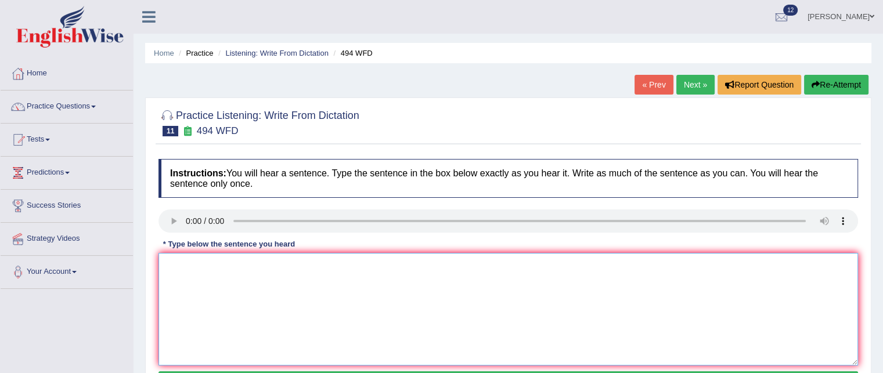
click at [197, 268] on textarea at bounding box center [509, 309] width 700 height 113
click at [195, 263] on textarea "The vacanliraty that is pevuliar in specific field is called jurgan." at bounding box center [509, 309] width 700 height 113
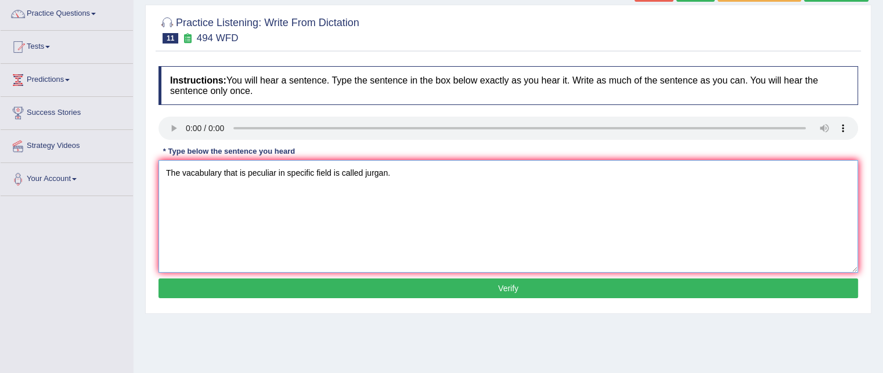
scroll to position [95, 0]
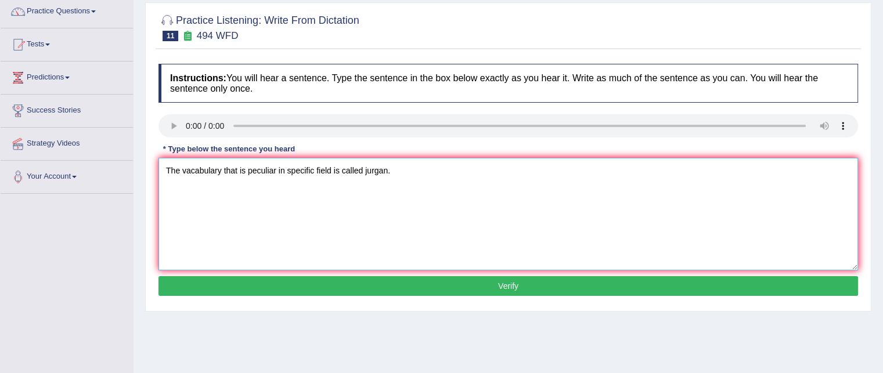
type textarea "The vacabulary that is peculiar in specific field is called jurgan."
click at [350, 291] on button "Verify" at bounding box center [509, 286] width 700 height 20
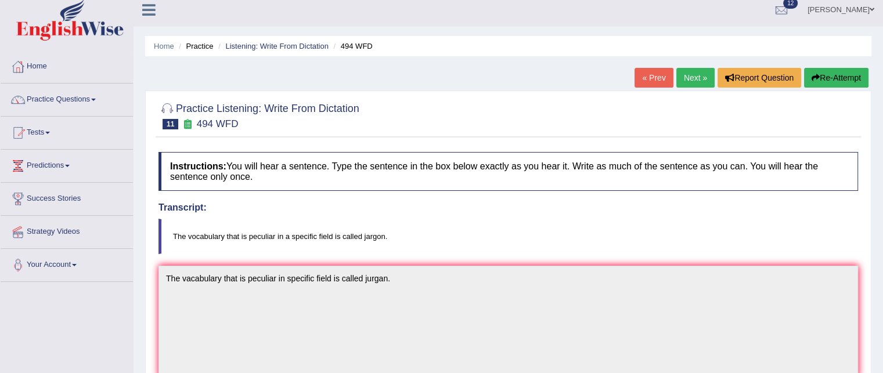
scroll to position [5, 0]
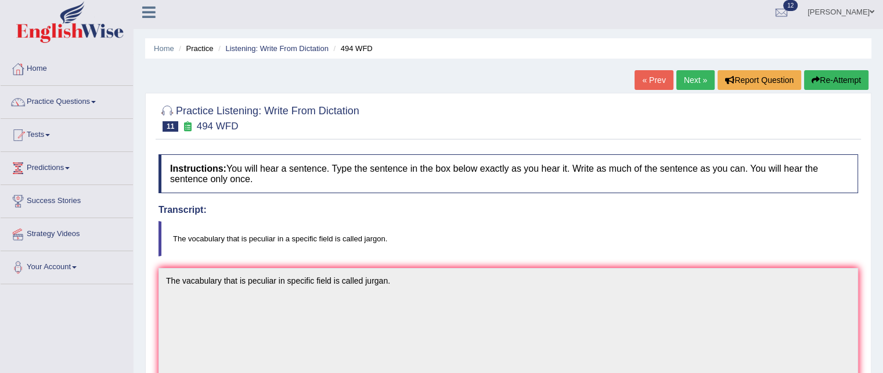
click at [694, 78] on link "Next »" at bounding box center [696, 80] width 38 height 20
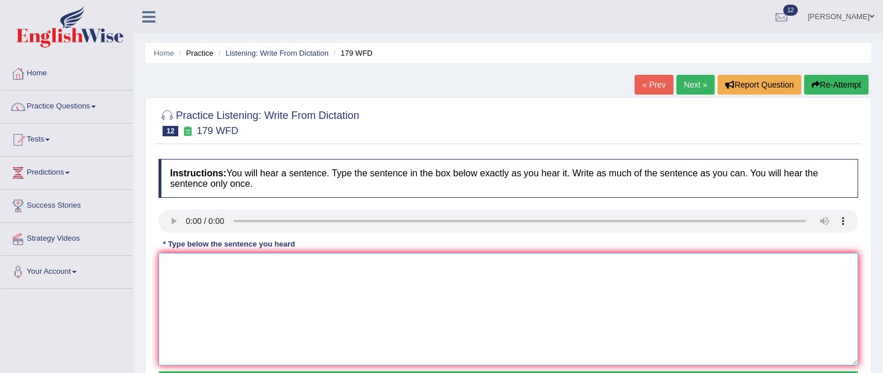
click at [192, 264] on textarea at bounding box center [509, 309] width 700 height 113
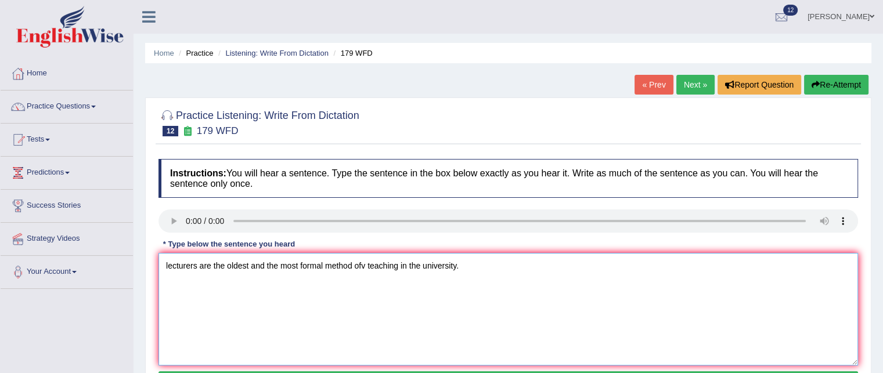
click at [171, 262] on textarea "lecturers are the oldest and the most formal method ofv teaching in the univers…" at bounding box center [509, 309] width 700 height 113
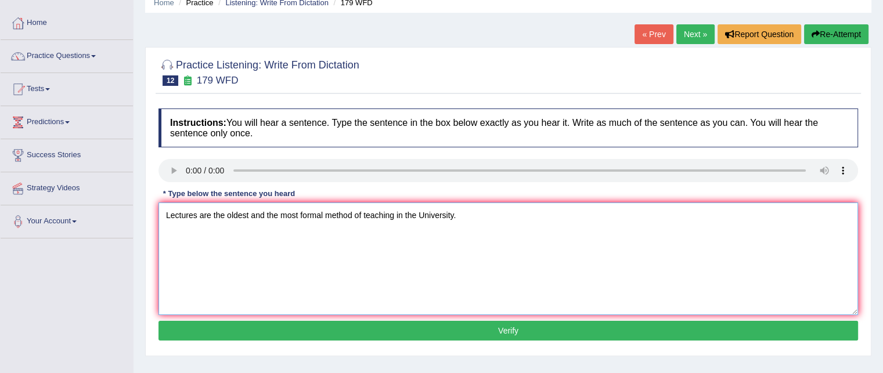
scroll to position [51, 0]
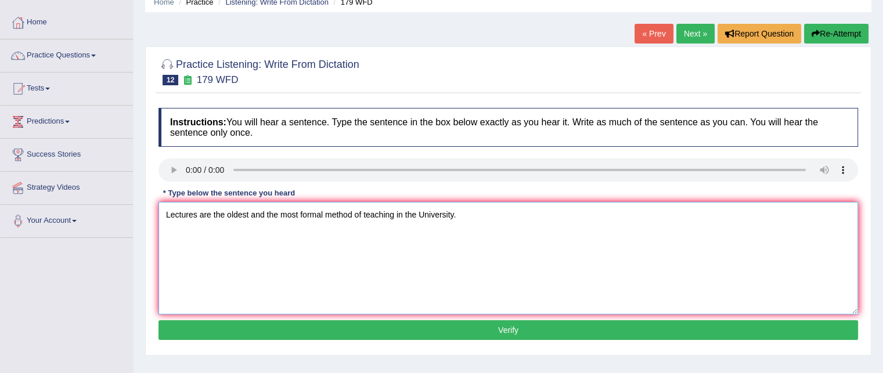
type textarea "Lectures are the oldest and the most formal method of teaching in the Universit…"
click at [229, 335] on button "Verify" at bounding box center [509, 331] width 700 height 20
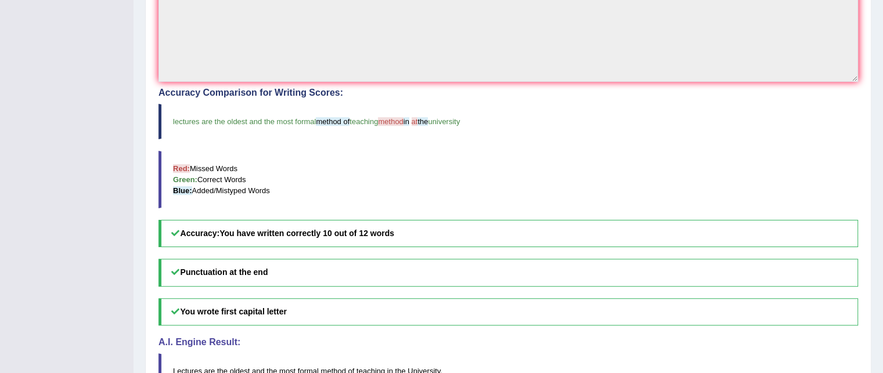
scroll to position [0, 0]
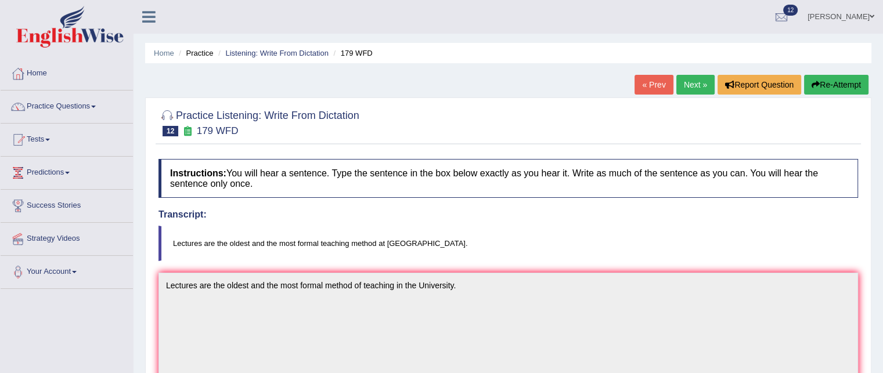
click at [690, 88] on link "Next »" at bounding box center [696, 85] width 38 height 20
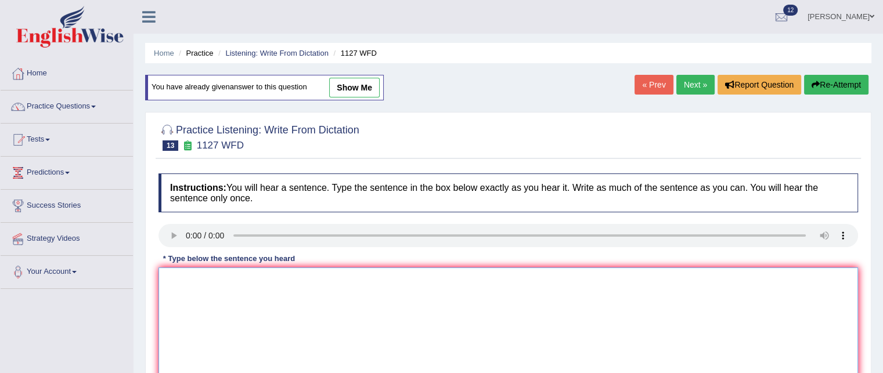
click at [193, 282] on textarea at bounding box center [509, 324] width 700 height 113
click at [174, 277] on textarea "A university degree is a requirement to enter many professions." at bounding box center [509, 324] width 700 height 113
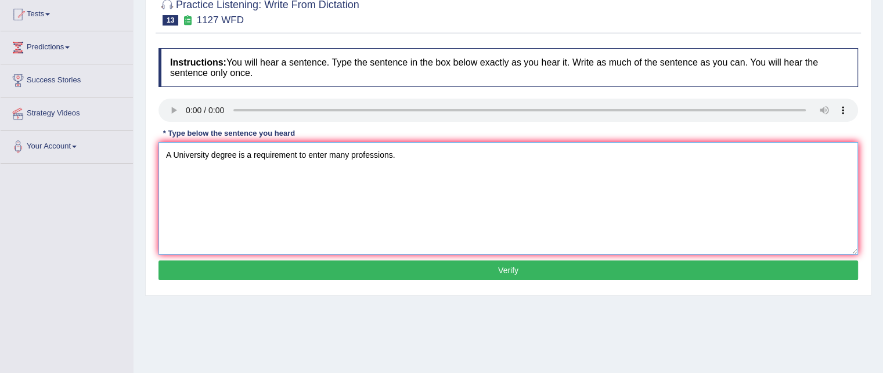
scroll to position [127, 0]
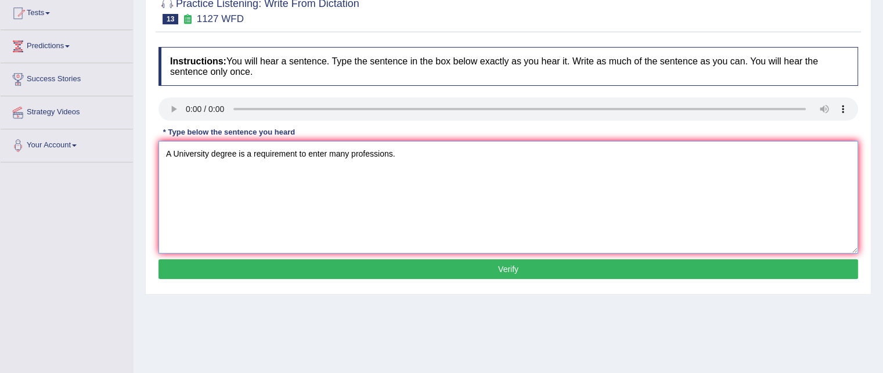
type textarea "A University degree is a requirement to enter many professions."
click at [211, 275] on button "Verify" at bounding box center [509, 270] width 700 height 20
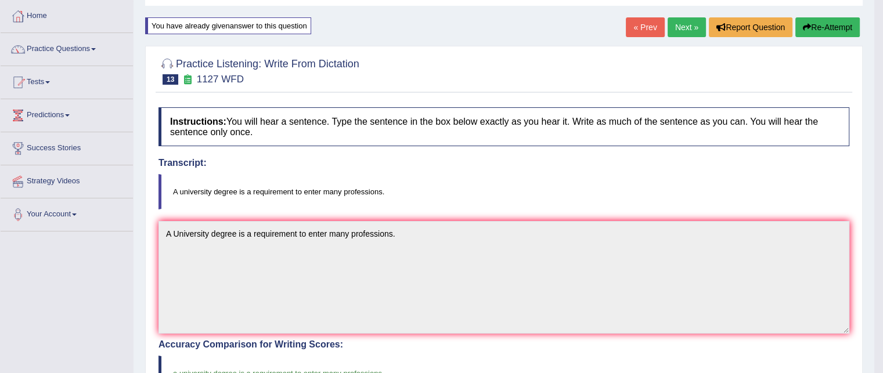
scroll to position [51, 0]
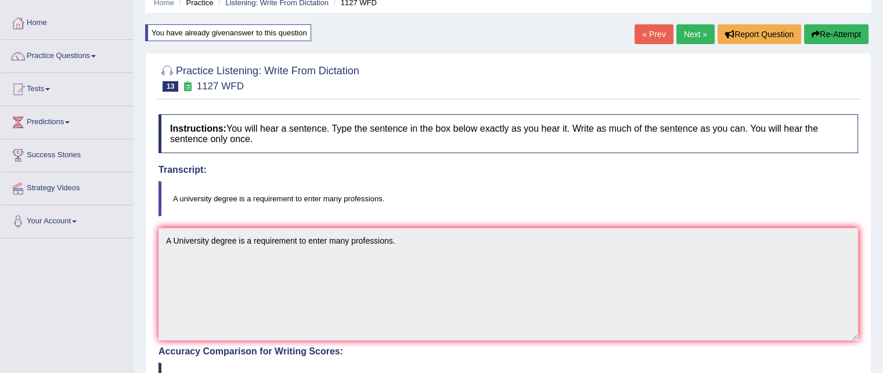
click at [681, 32] on link "Next »" at bounding box center [696, 34] width 38 height 20
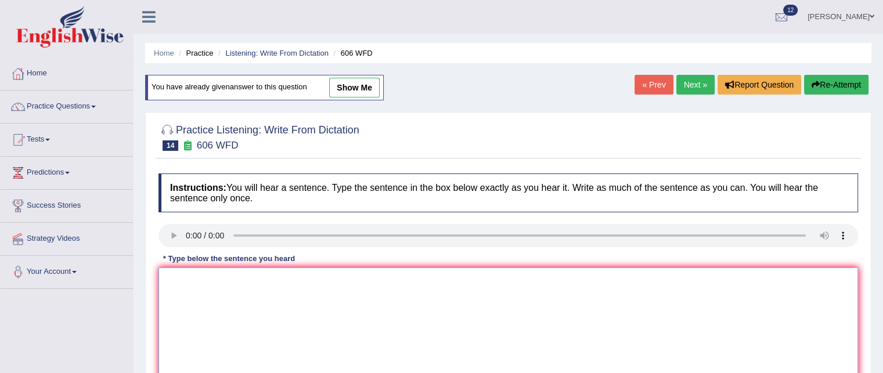
click at [200, 294] on textarea at bounding box center [509, 324] width 700 height 113
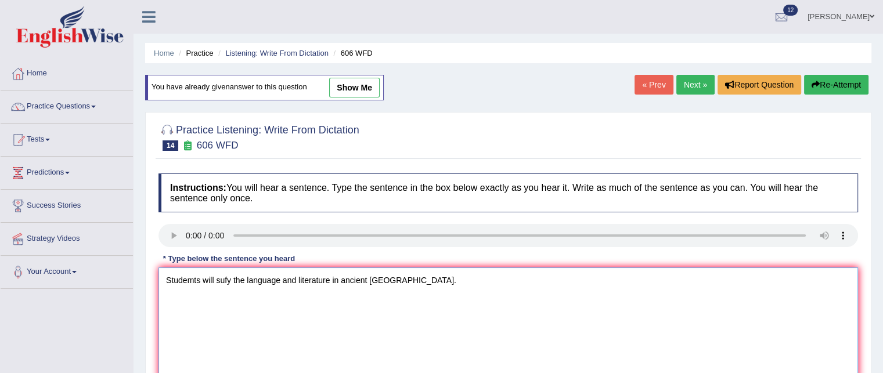
click at [192, 280] on textarea "Studemts will sufy the language and literature in ancient [GEOGRAPHIC_DATA]." at bounding box center [509, 324] width 700 height 113
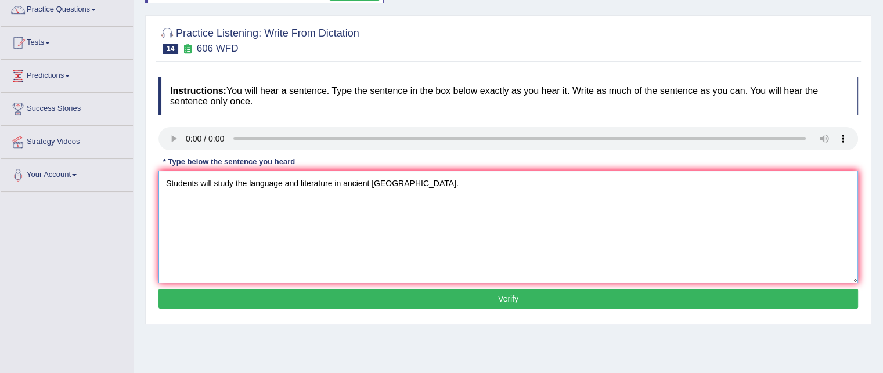
scroll to position [96, 0]
click at [373, 184] on textarea "Students will study the language and literature in ancient [GEOGRAPHIC_DATA]." at bounding box center [509, 227] width 700 height 113
type textarea "Students will study the language and literature in ancient [GEOGRAPHIC_DATA]."
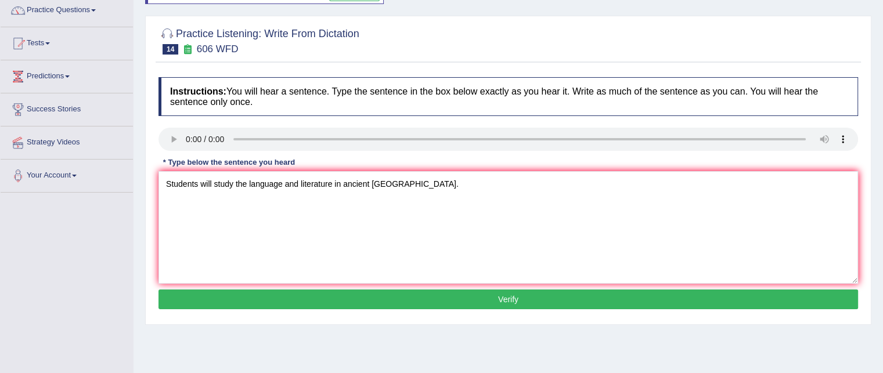
click at [262, 290] on button "Verify" at bounding box center [509, 300] width 700 height 20
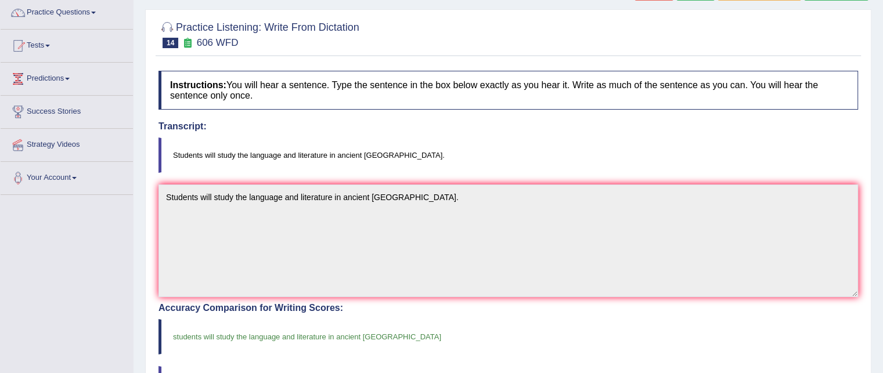
scroll to position [0, 0]
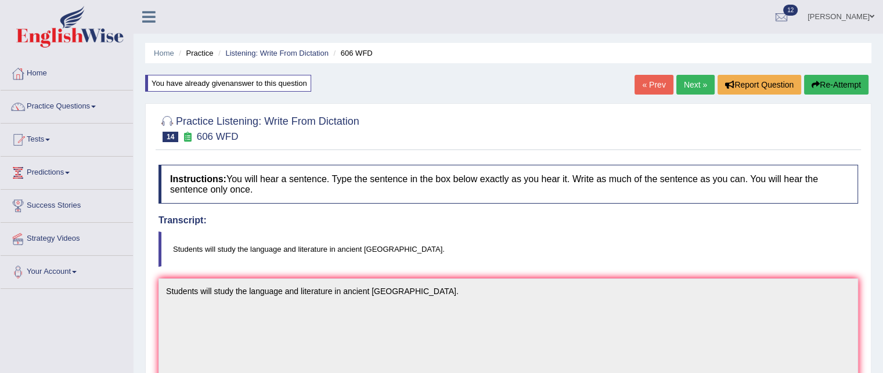
click at [691, 84] on link "Next »" at bounding box center [696, 85] width 38 height 20
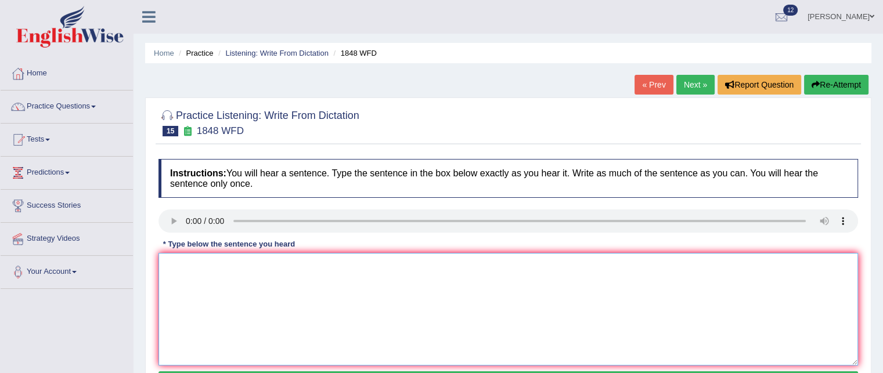
click at [207, 268] on textarea at bounding box center [509, 309] width 700 height 113
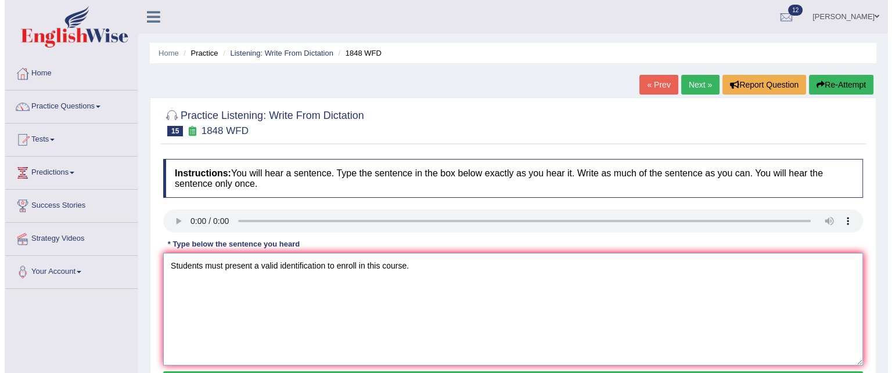
scroll to position [104, 0]
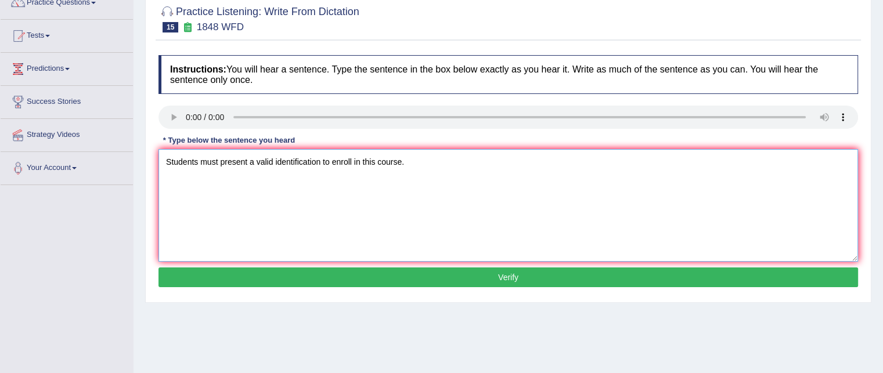
type textarea "Students must present a valid identification to enroll in this course."
click at [362, 283] on button "Verify" at bounding box center [509, 278] width 700 height 20
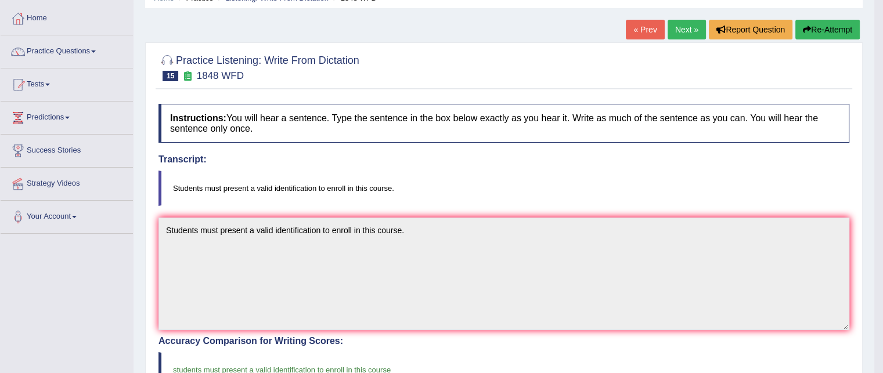
scroll to position [0, 0]
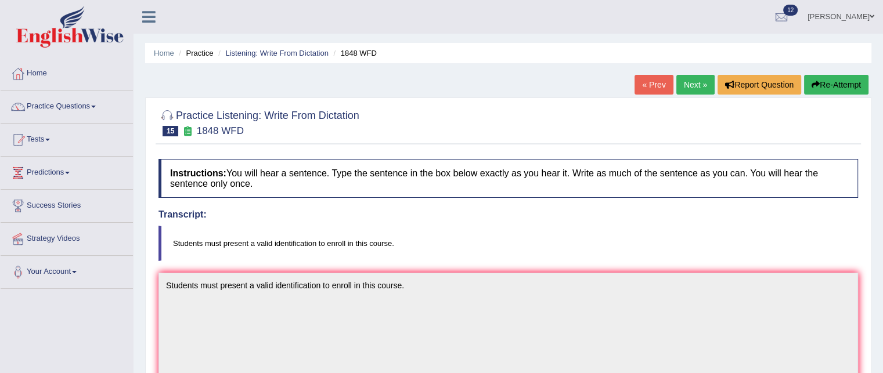
click at [689, 81] on link "Next »" at bounding box center [696, 85] width 38 height 20
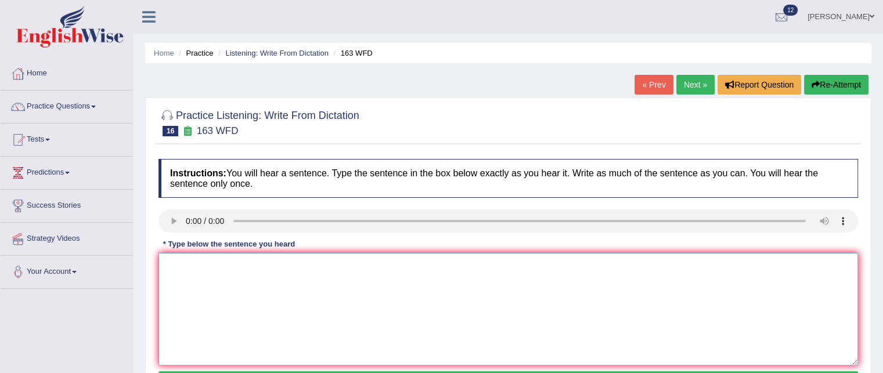
click at [197, 265] on textarea at bounding box center [509, 309] width 700 height 113
type textarea "A number of assignments will be submitted to the conference."
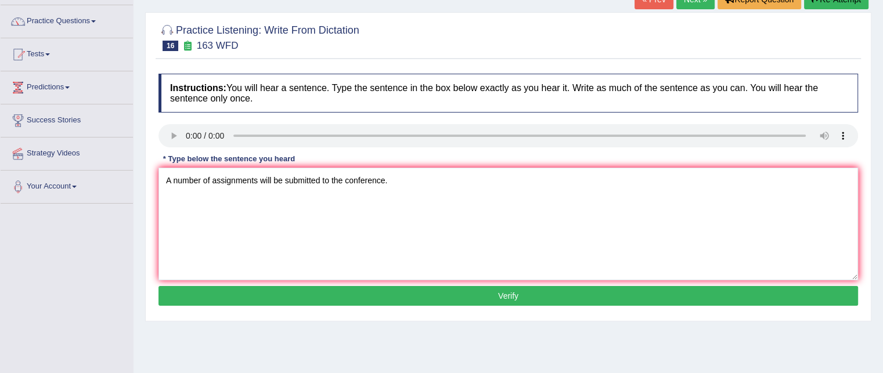
click at [323, 293] on button "Verify" at bounding box center [509, 296] width 700 height 20
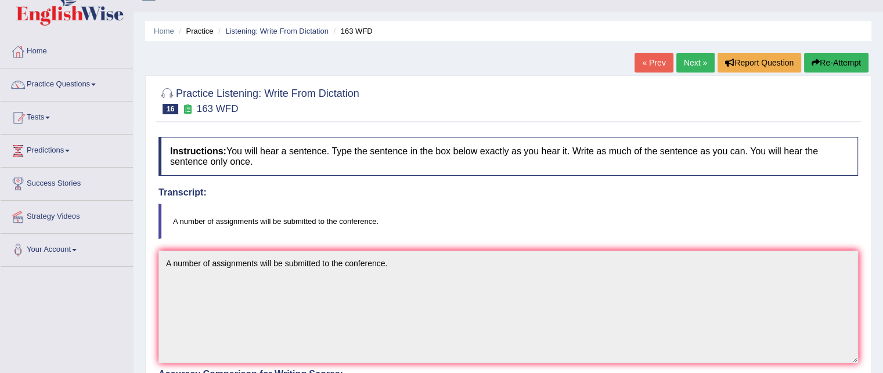
scroll to position [19, 0]
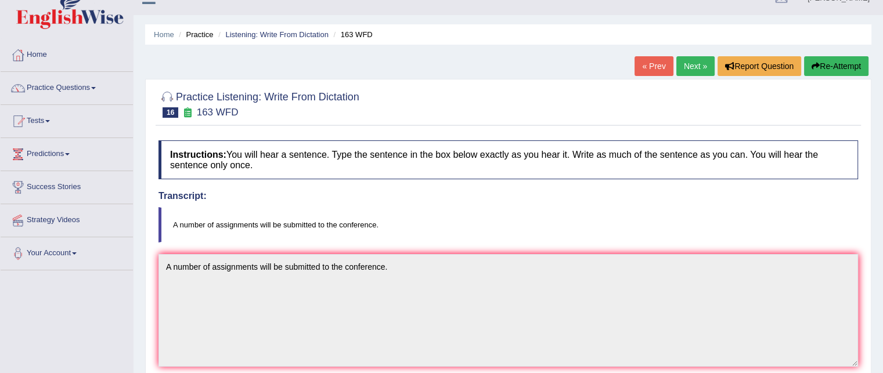
click at [689, 64] on link "Next »" at bounding box center [696, 66] width 38 height 20
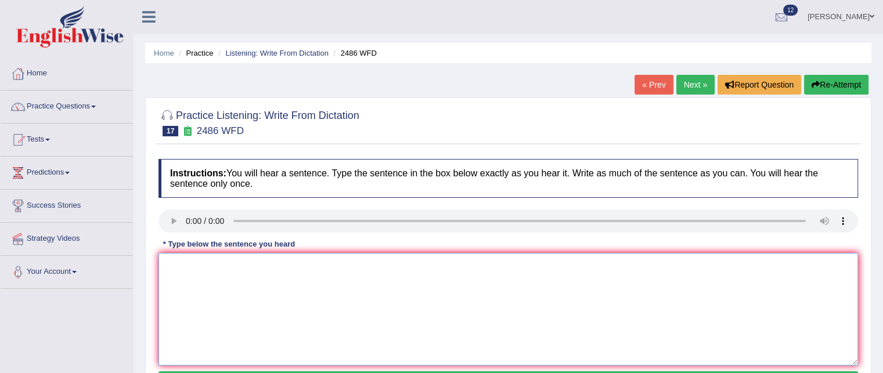
click at [208, 286] on textarea at bounding box center [509, 309] width 700 height 113
click at [266, 268] on textarea "It is quite clear that our facisl exoresions are different across the world." at bounding box center [509, 309] width 700 height 113
click at [285, 263] on textarea "It is quite clear that our facial exoresions are different across the world." at bounding box center [509, 309] width 700 height 113
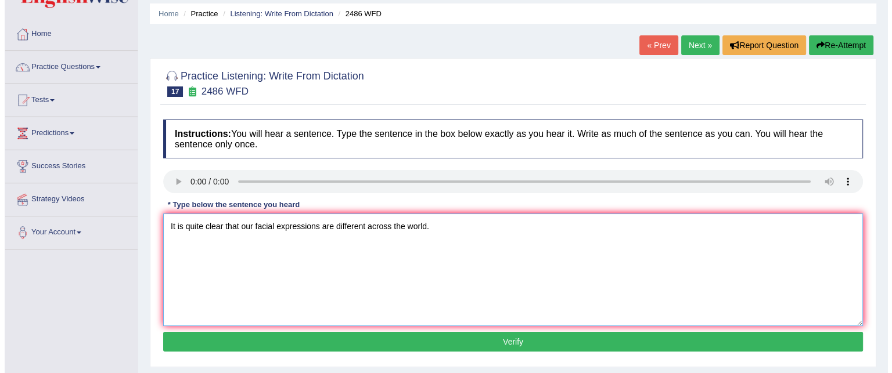
scroll to position [39, 0]
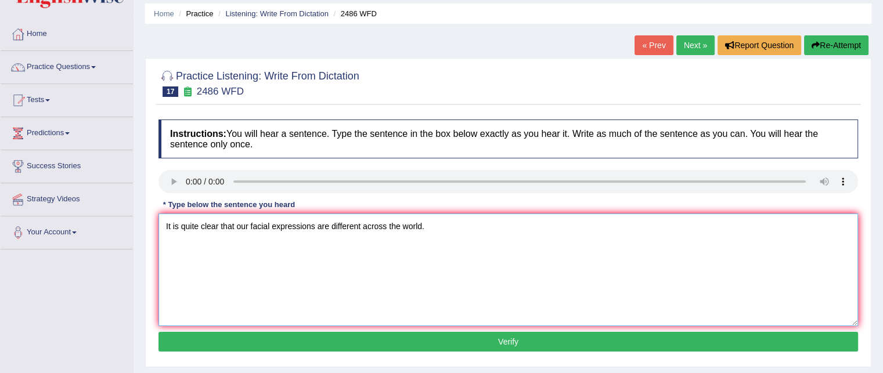
type textarea "It is quite clear that our facial expressions are different across the world."
click at [273, 341] on button "Verify" at bounding box center [509, 342] width 700 height 20
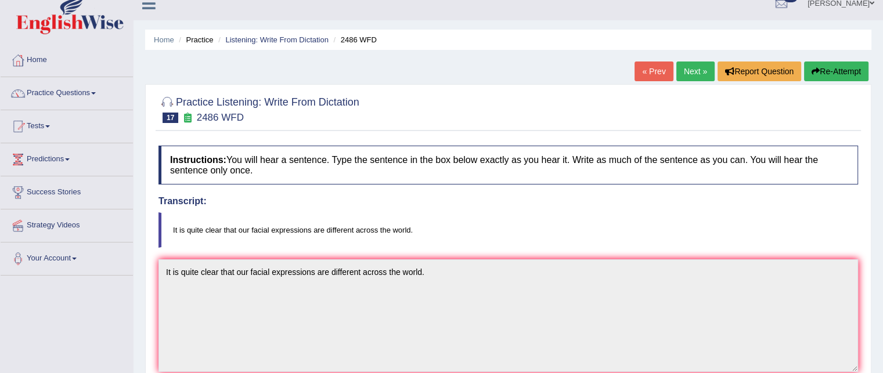
scroll to position [9, 0]
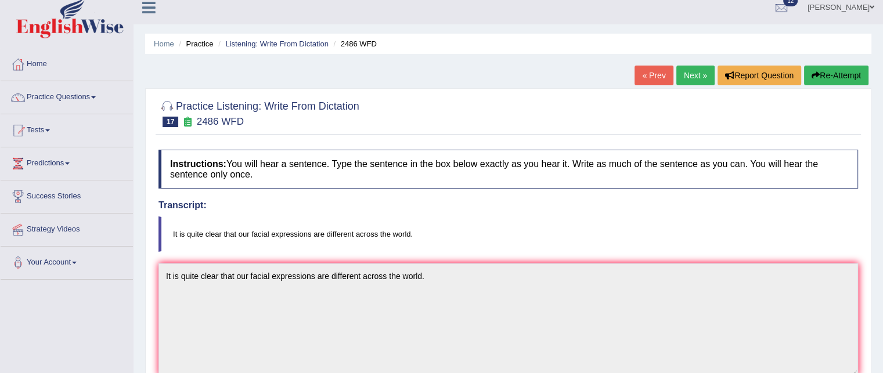
click at [689, 70] on link "Next »" at bounding box center [696, 76] width 38 height 20
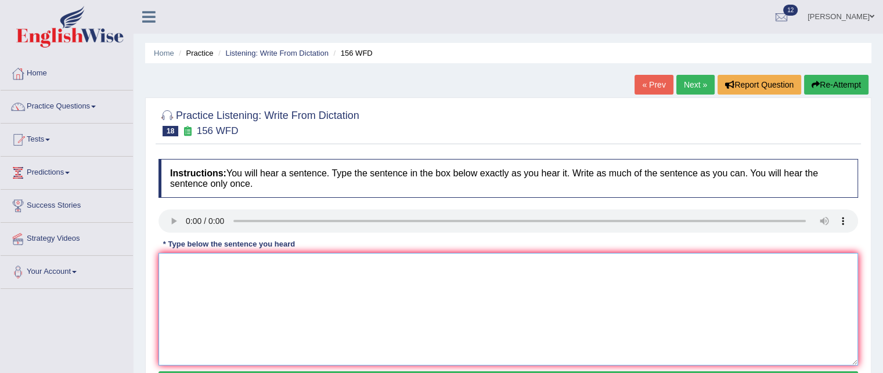
click at [188, 262] on textarea at bounding box center [509, 309] width 700 height 113
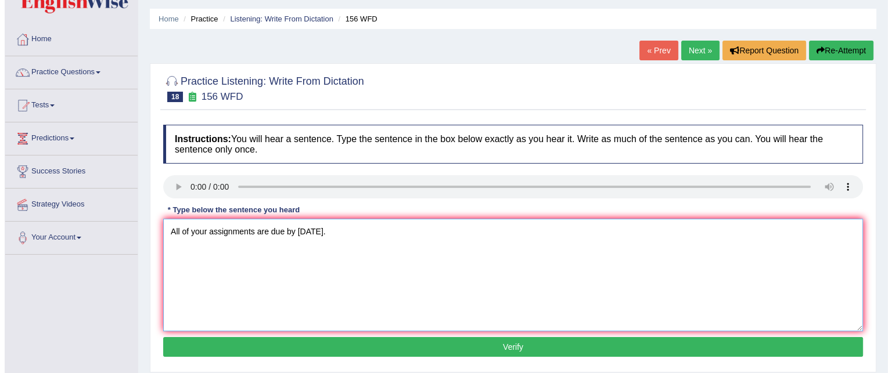
scroll to position [35, 0]
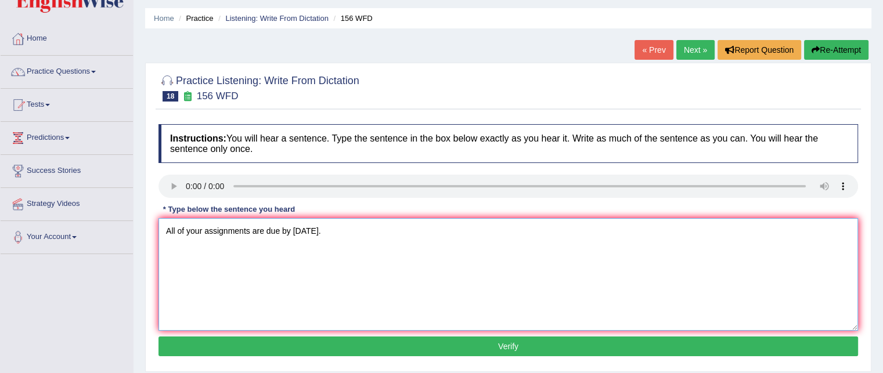
type textarea "All of your assignments are due by [DATE]."
click at [239, 343] on button "Verify" at bounding box center [509, 347] width 700 height 20
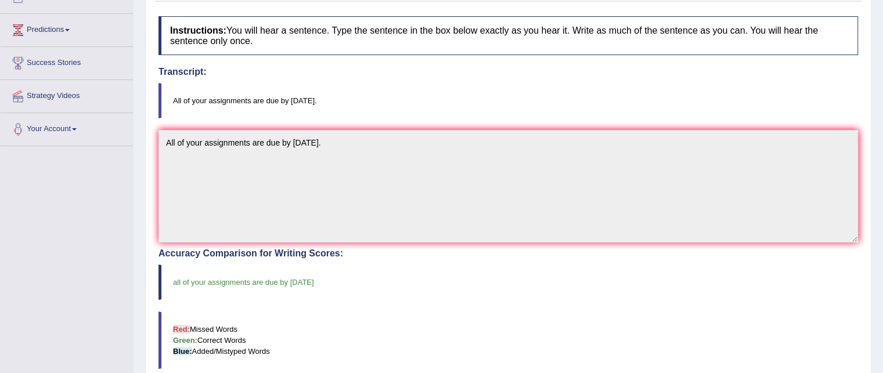
scroll to position [0, 0]
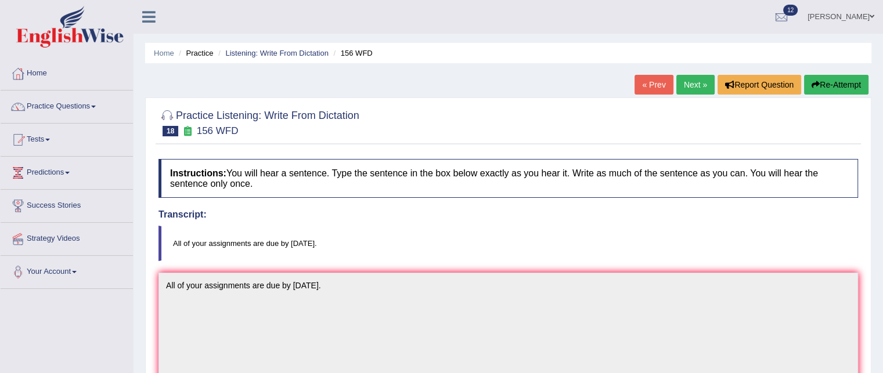
click at [685, 80] on link "Next »" at bounding box center [696, 85] width 38 height 20
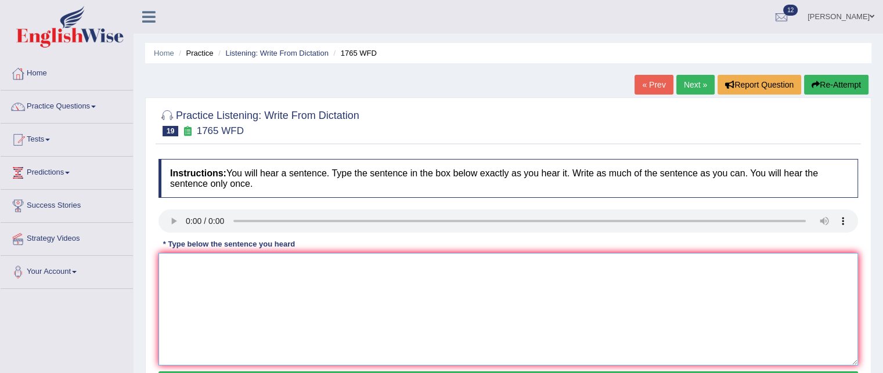
click at [189, 264] on textarea at bounding box center [509, 309] width 700 height 113
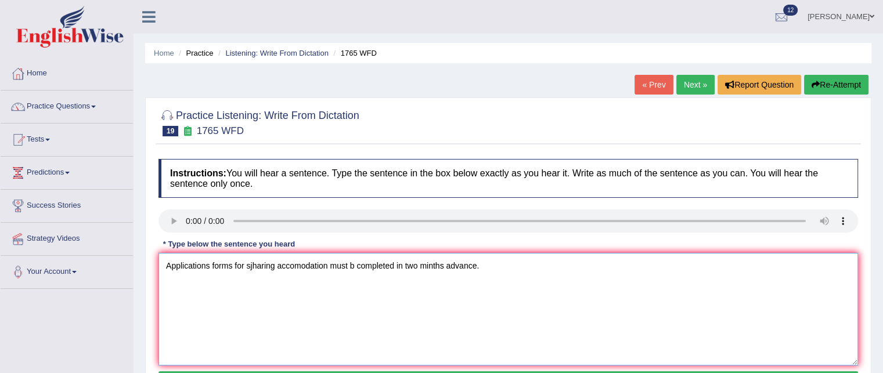
click at [254, 261] on textarea "Applications forms for sjharing accomodation must b completed in two minths adv…" at bounding box center [509, 309] width 700 height 113
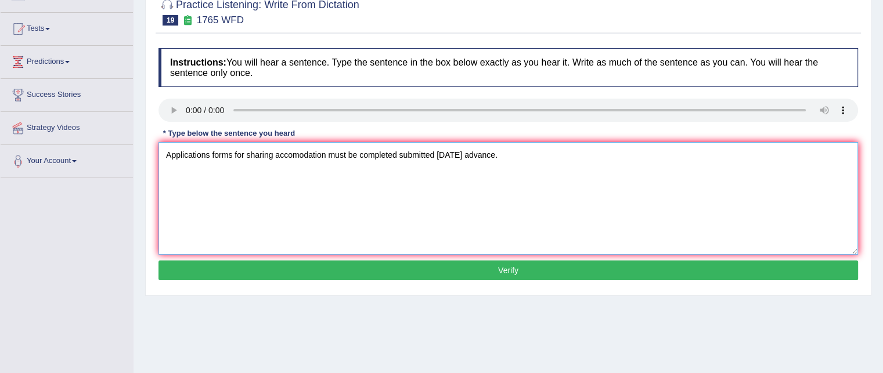
type textarea "Applications forms for sharing accomodation must be completed submitted in two …"
click at [260, 273] on button "Verify" at bounding box center [509, 271] width 700 height 20
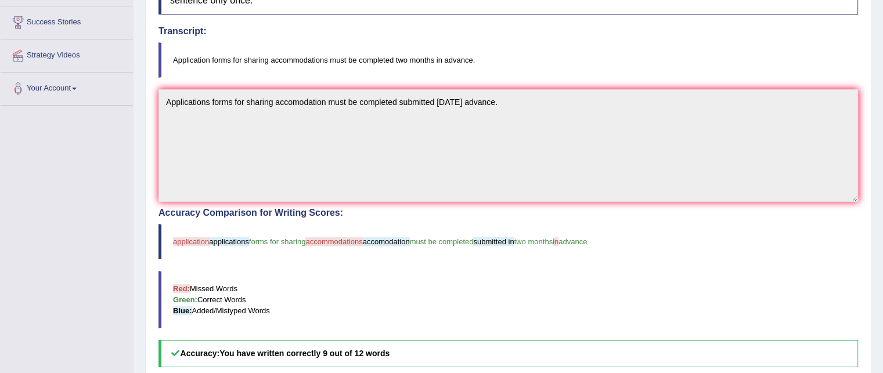
scroll to position [0, 0]
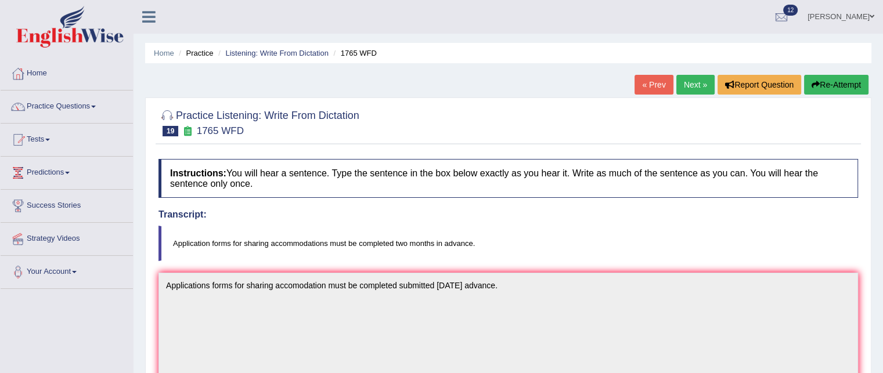
click at [700, 81] on link "Next »" at bounding box center [696, 85] width 38 height 20
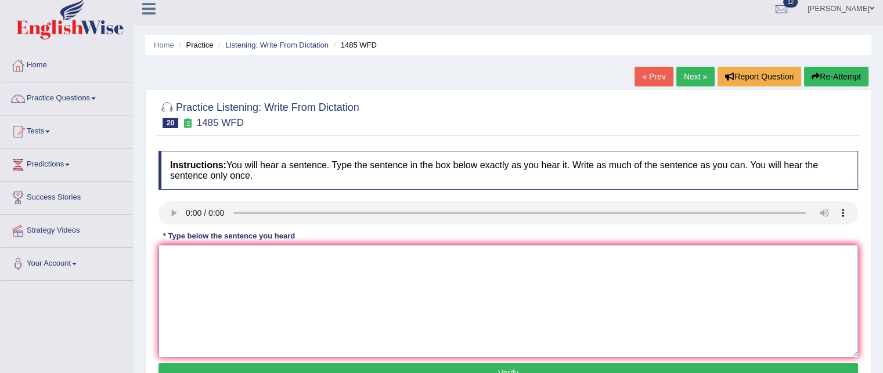
click at [197, 278] on textarea at bounding box center [509, 301] width 700 height 113
click at [209, 257] on textarea "Course worls [PERSON_NAME] chances to students to throughlyvexplore teh subject." at bounding box center [509, 301] width 700 height 113
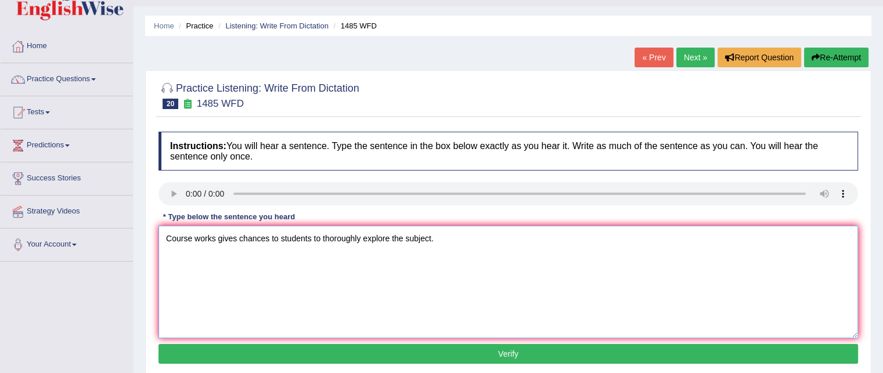
type textarea "Course works gives chances to students to thoroughly explore the subject."
click at [253, 354] on button "Verify" at bounding box center [509, 354] width 700 height 20
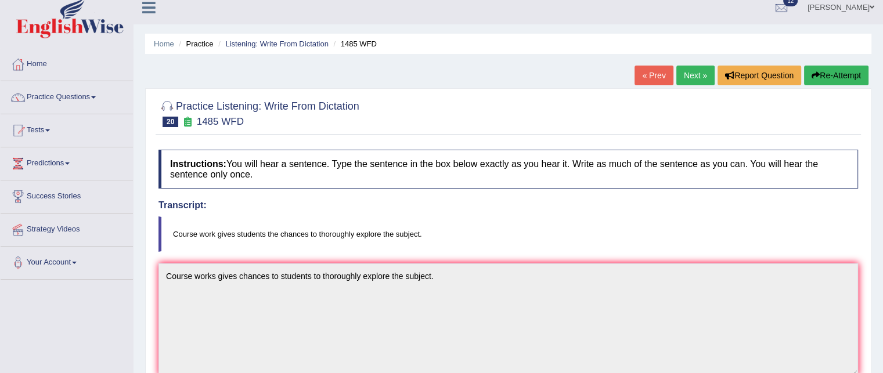
scroll to position [10, 0]
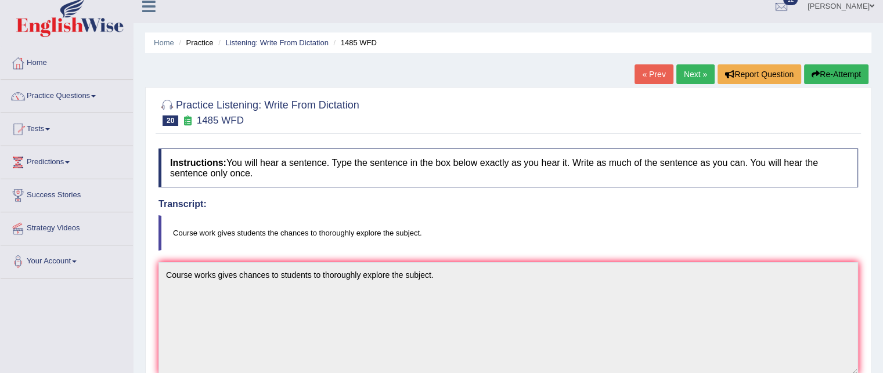
click at [685, 78] on link "Next »" at bounding box center [696, 74] width 38 height 20
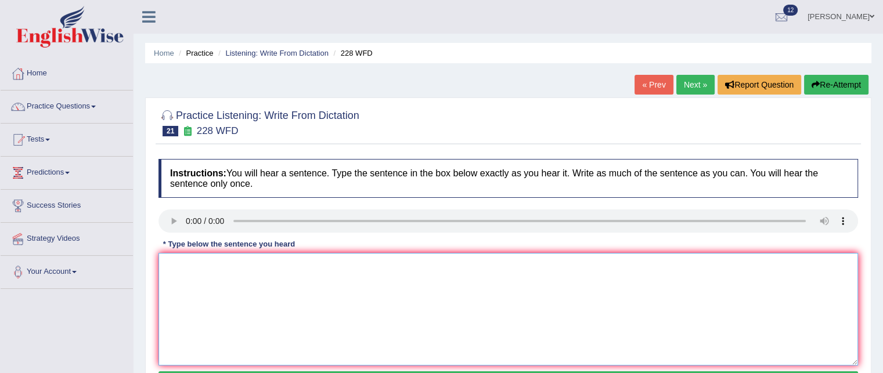
click at [196, 278] on textarea at bounding box center [509, 309] width 700 height 113
click at [168, 268] on textarea "ciompiurer science has bn polpular university degree cousr." at bounding box center [509, 309] width 700 height 113
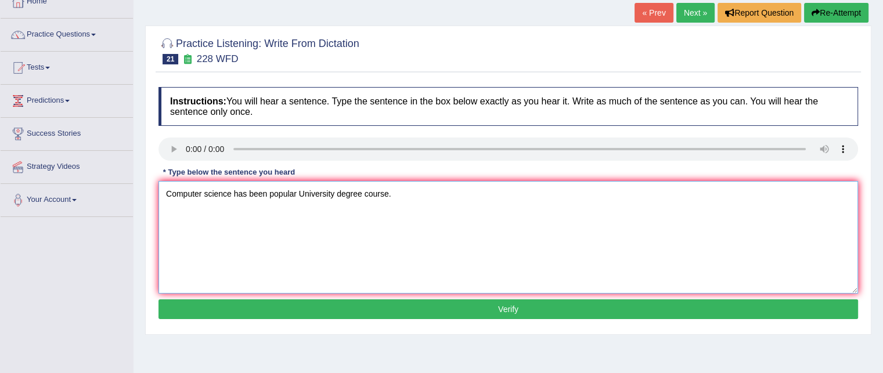
type textarea "Computer science has been popular University degree course."
click at [260, 310] on button "Verify" at bounding box center [509, 310] width 700 height 20
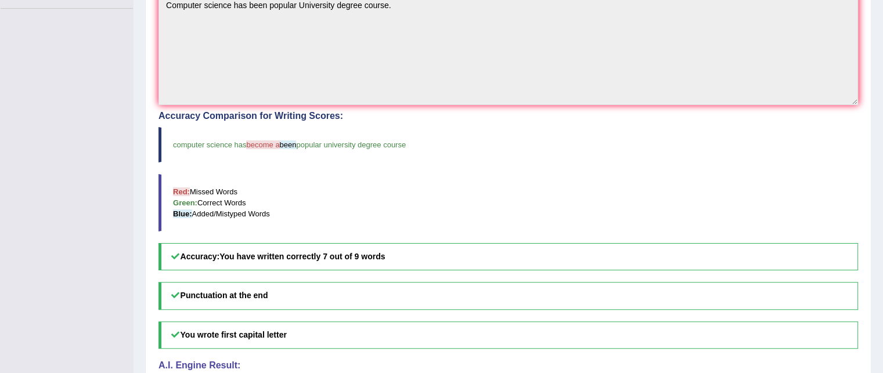
scroll to position [0, 0]
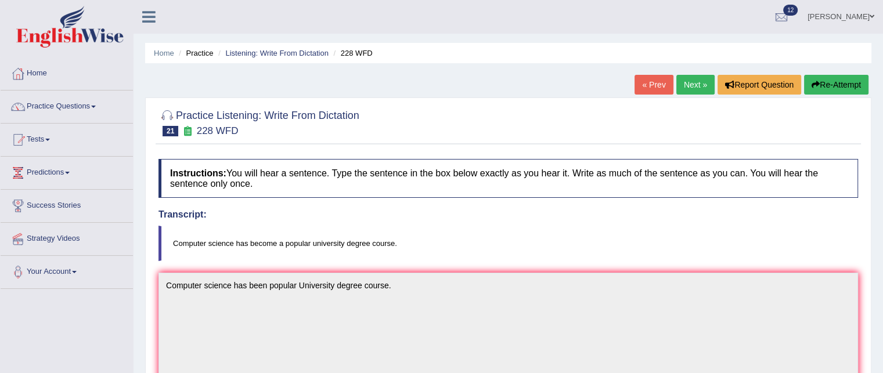
click at [688, 81] on link "Next »" at bounding box center [696, 85] width 38 height 20
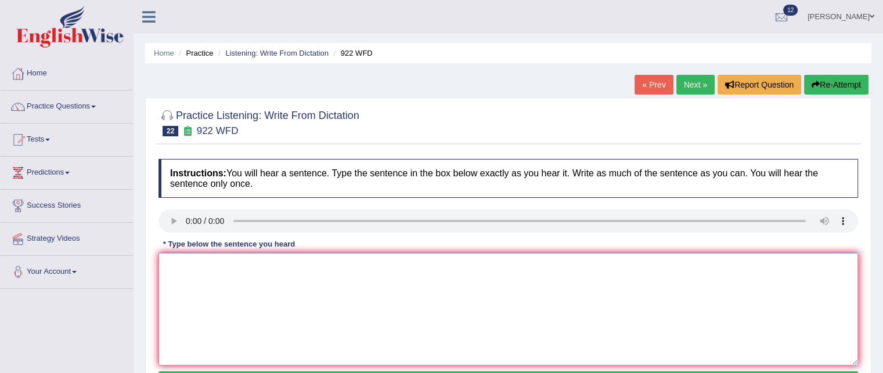
click at [189, 267] on textarea at bounding box center [509, 309] width 700 height 113
click at [174, 265] on textarea "studenrs untending toi attmed the conference msut register first/." at bounding box center [509, 309] width 700 height 113
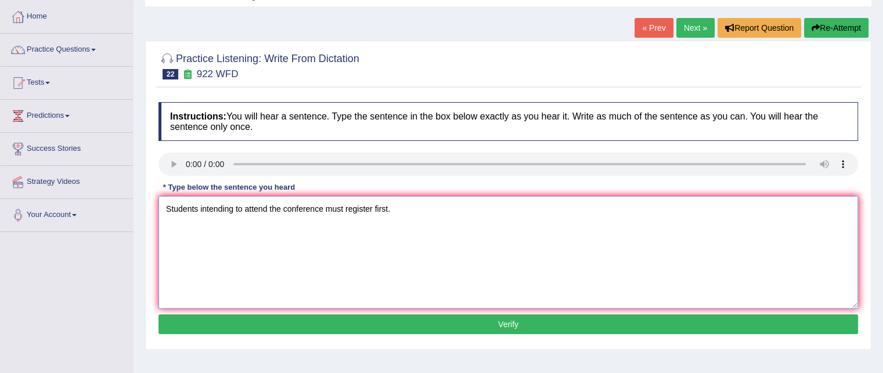
scroll to position [58, 0]
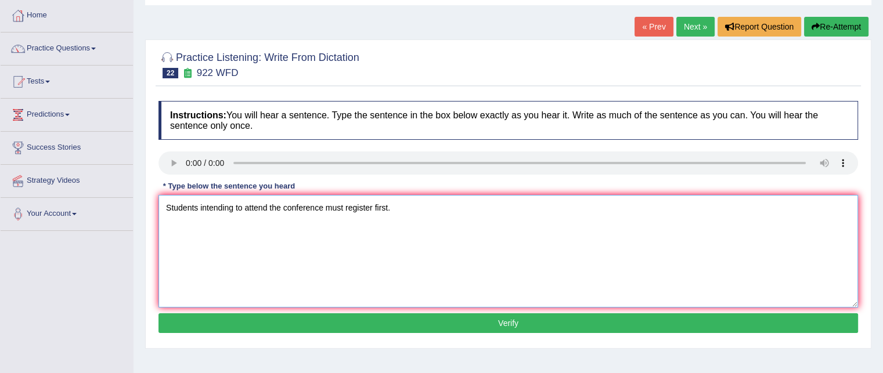
type textarea "Students intending to attend the conference must register first."
click at [187, 319] on button "Verify" at bounding box center [509, 324] width 700 height 20
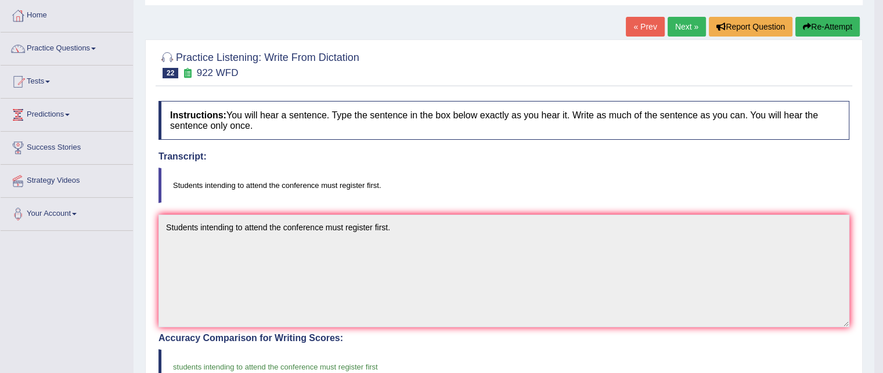
scroll to position [2, 0]
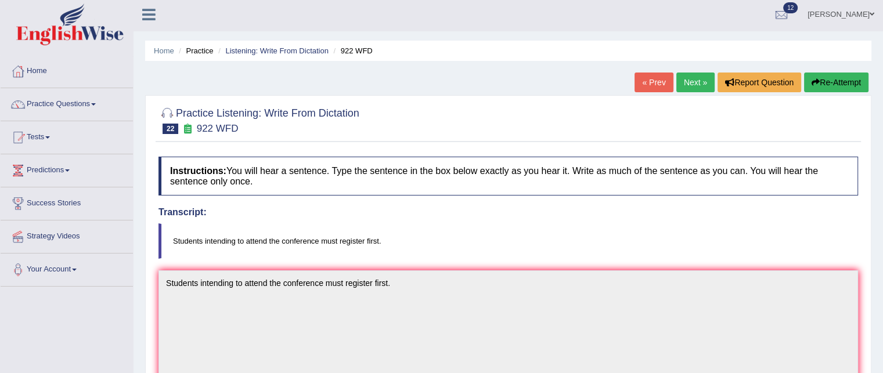
click at [682, 81] on link "Next »" at bounding box center [696, 83] width 38 height 20
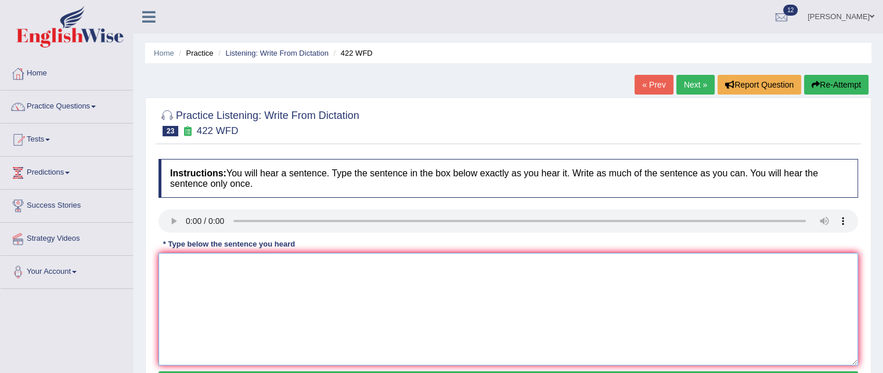
click at [201, 294] on textarea at bounding box center [509, 309] width 700 height 113
click at [179, 262] on textarea "Thrn most impoer detauls un this argimet are missing. n" at bounding box center [509, 309] width 700 height 113
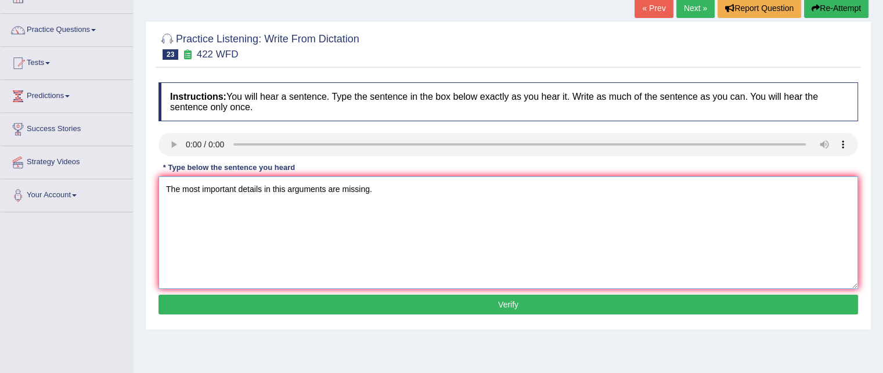
scroll to position [81, 0]
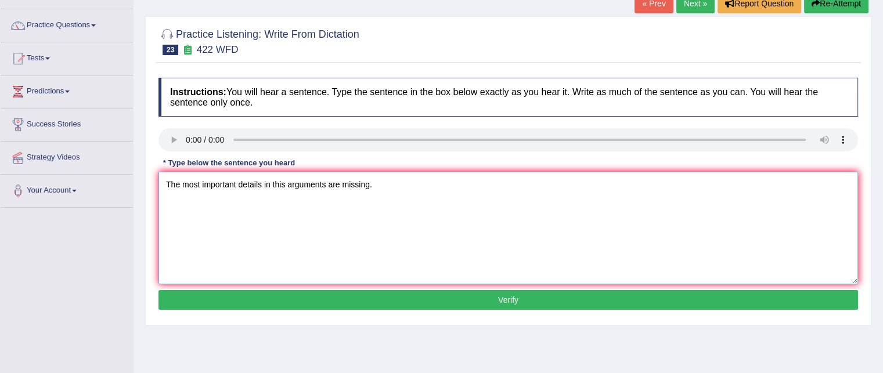
type textarea "The most important details in this arguments are missing."
click at [252, 303] on button "Verify" at bounding box center [509, 300] width 700 height 20
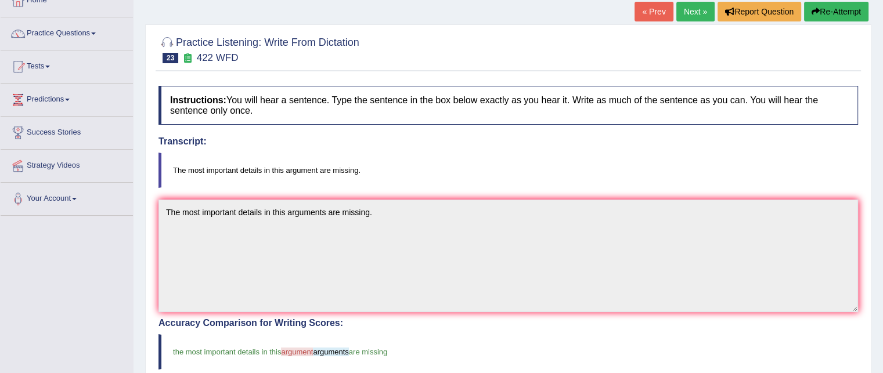
scroll to position [0, 0]
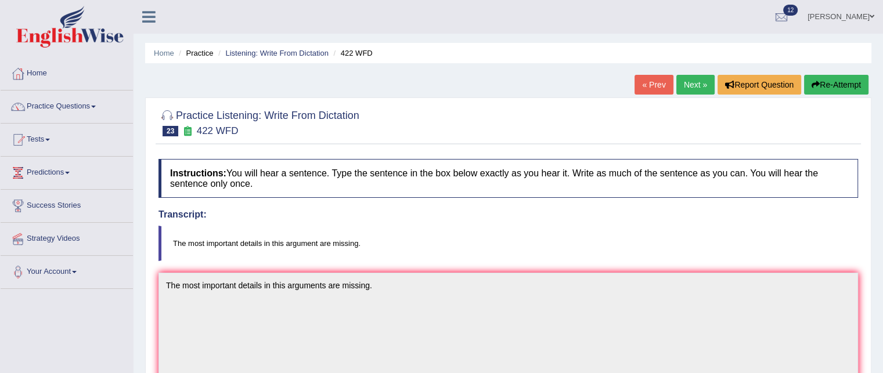
click at [683, 82] on link "Next »" at bounding box center [696, 85] width 38 height 20
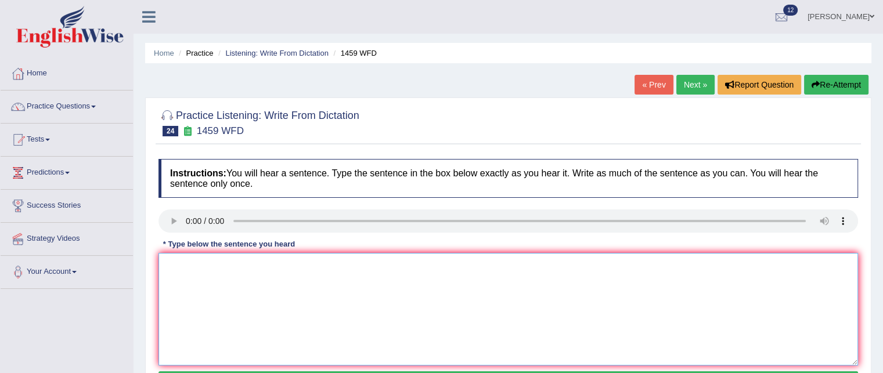
click at [204, 264] on textarea at bounding box center [509, 309] width 700 height 113
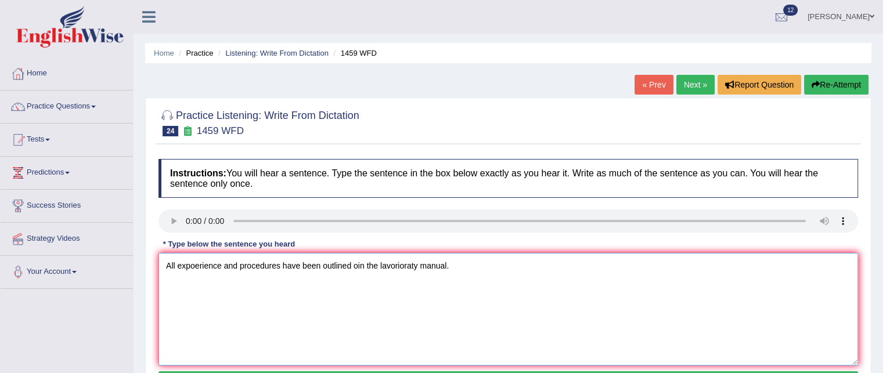
click at [194, 265] on textarea "All expoerience and procedures have been outlined oin the lavorioraty manual." at bounding box center [509, 309] width 700 height 113
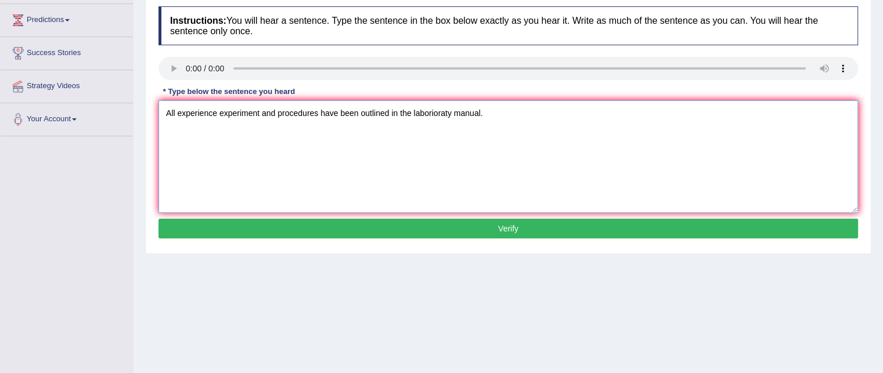
scroll to position [150, 0]
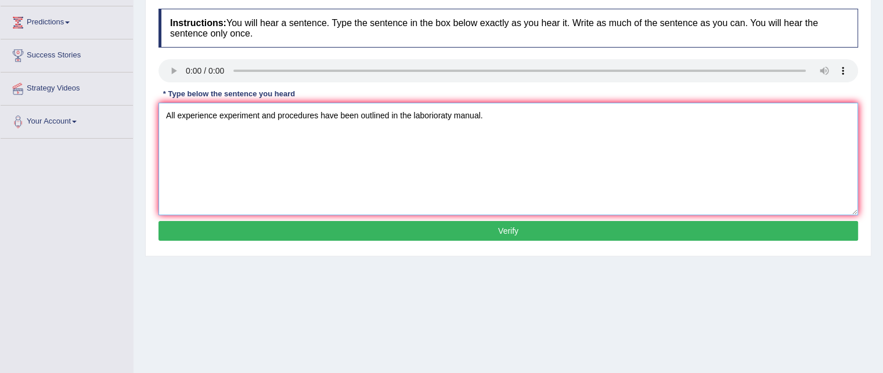
click at [436, 113] on textarea "All experience experiment and procedures have been outlined in the laborioraty …" at bounding box center [509, 159] width 700 height 113
type textarea "All experience experiment and procedures have been outlined in the labororary m…"
click at [400, 225] on button "Verify" at bounding box center [509, 231] width 700 height 20
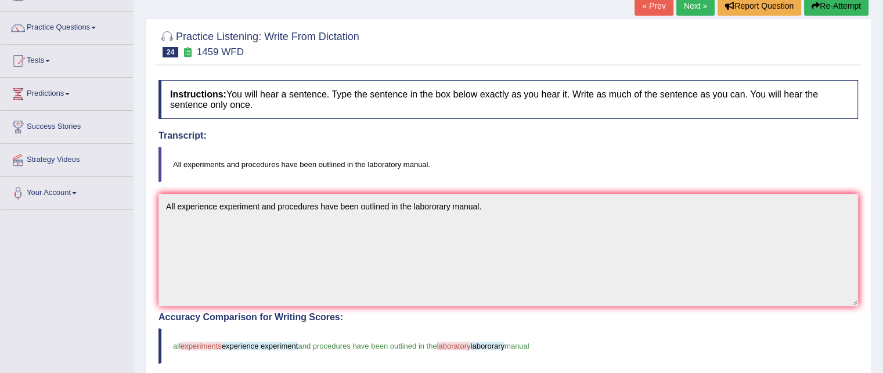
scroll to position [78, 0]
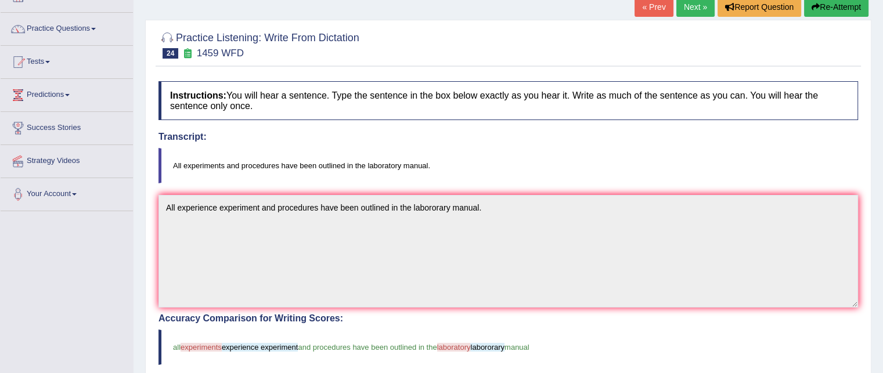
click at [683, 5] on link "Next »" at bounding box center [696, 7] width 38 height 20
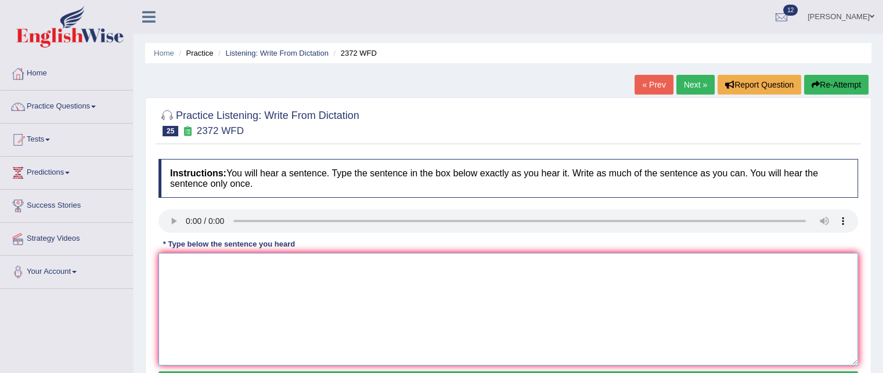
click at [179, 259] on textarea at bounding box center [509, 309] width 700 height 113
click at [188, 267] on textarea "we msu t hand in our assignmwents by the end of the semister." at bounding box center [509, 309] width 700 height 113
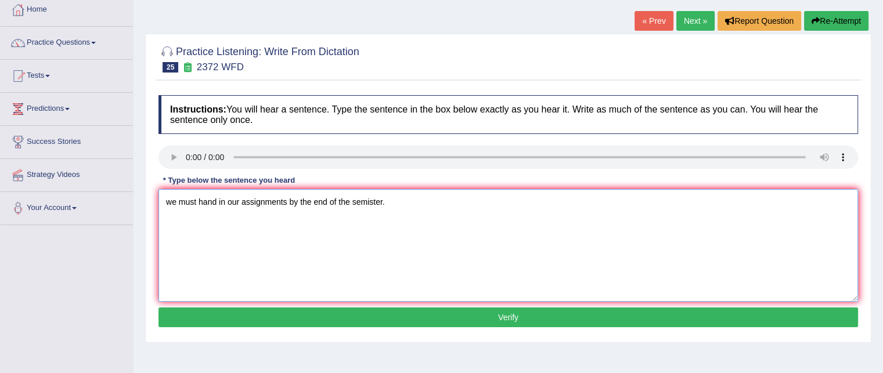
scroll to position [59, 0]
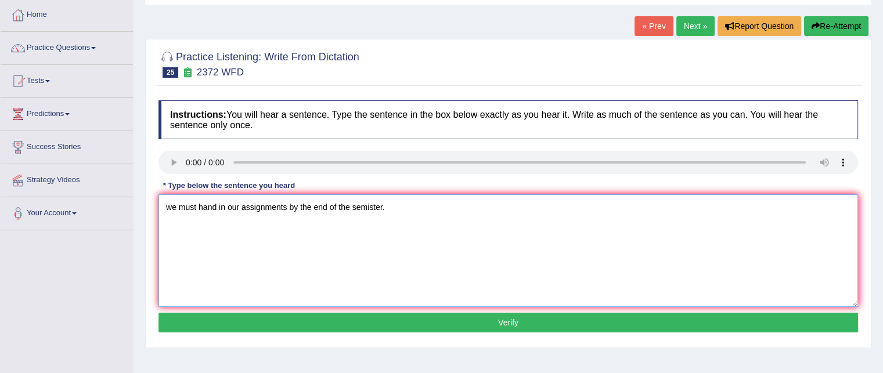
click at [353, 206] on textarea "we must hand in our assignments by the end of the semister." at bounding box center [509, 251] width 700 height 113
type textarea "we must hand in our assignments by the end of the this semister."
click at [263, 330] on button "Verify" at bounding box center [509, 323] width 700 height 20
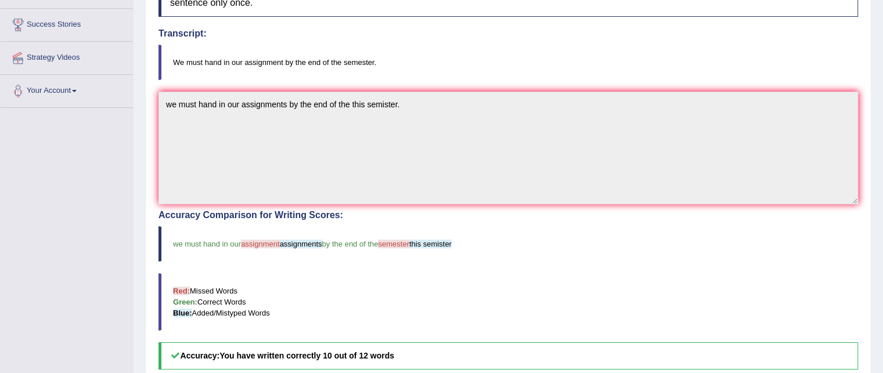
scroll to position [0, 0]
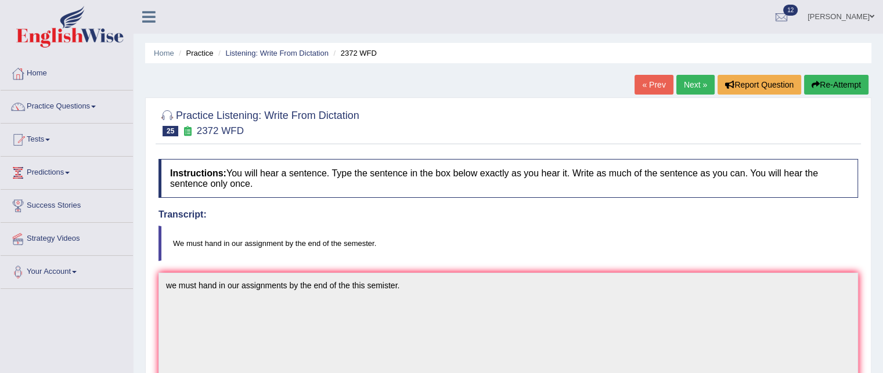
click at [683, 85] on link "Next »" at bounding box center [696, 85] width 38 height 20
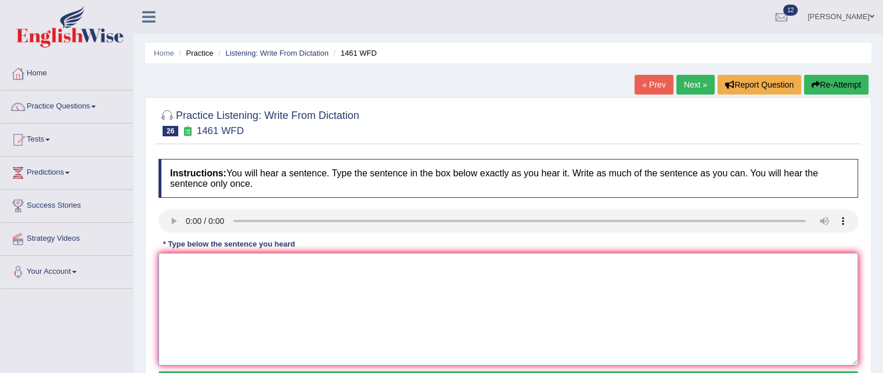
click at [199, 272] on textarea at bounding box center [509, 309] width 700 height 113
click at [186, 262] on textarea "My siuster runs a business about small toys." at bounding box center [509, 309] width 700 height 113
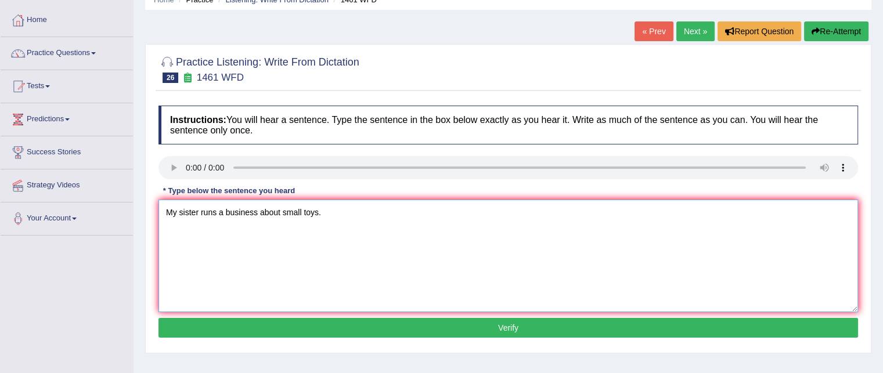
type textarea "My sister runs a business about small toys."
click at [232, 327] on button "Verify" at bounding box center [509, 328] width 700 height 20
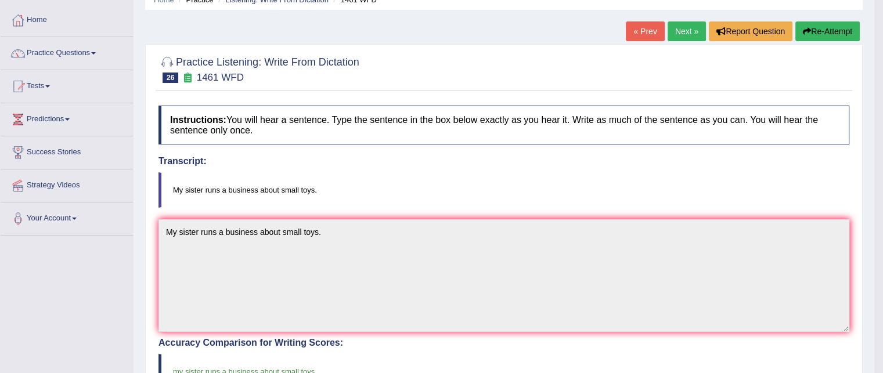
scroll to position [50, 0]
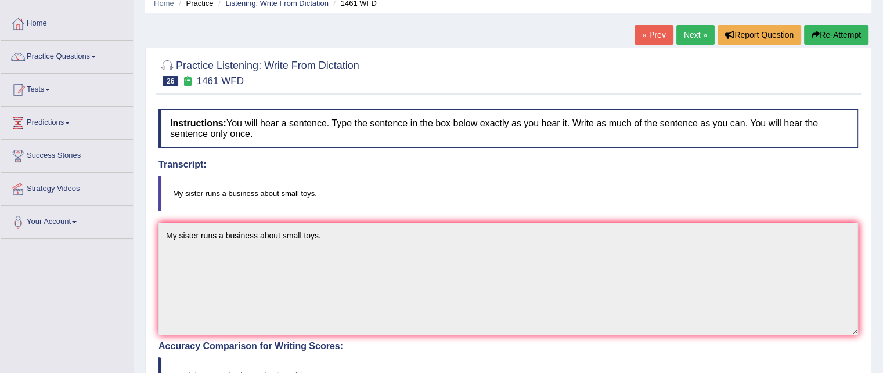
click at [677, 44] on link "Next »" at bounding box center [696, 35] width 38 height 20
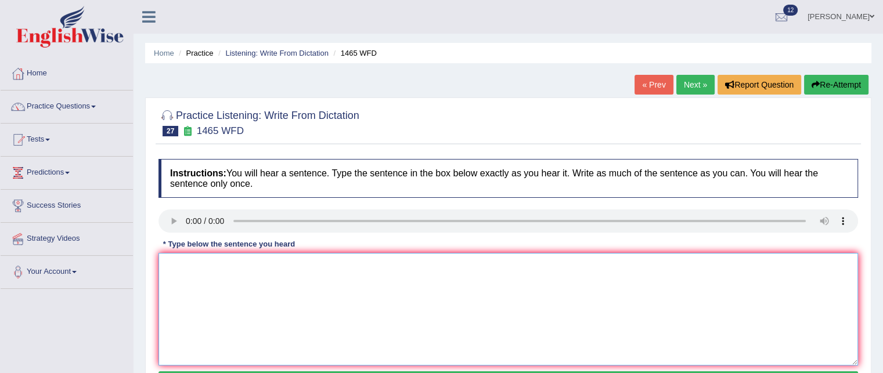
click at [195, 278] on textarea at bounding box center [509, 309] width 700 height 113
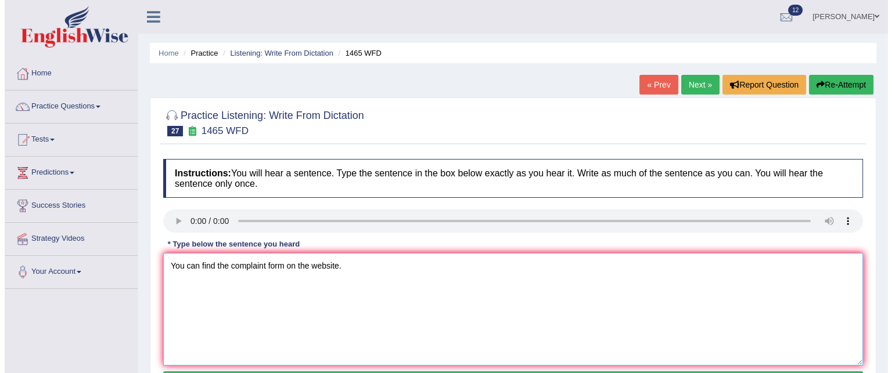
scroll to position [44, 0]
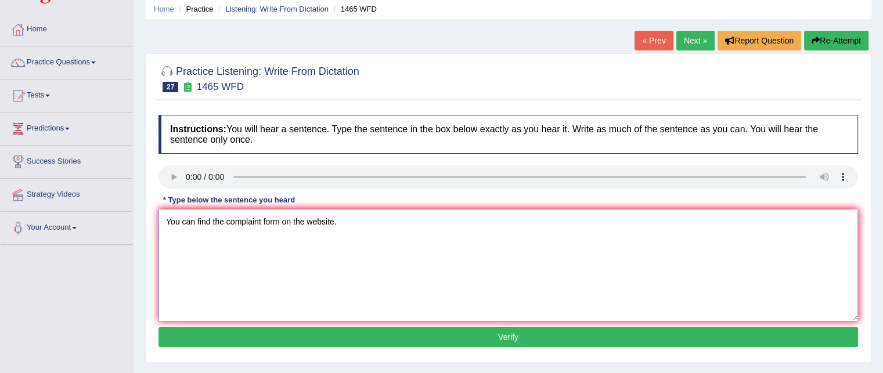
type textarea "You can find the complaint form on the website."
click at [221, 334] on button "Verify" at bounding box center [509, 338] width 700 height 20
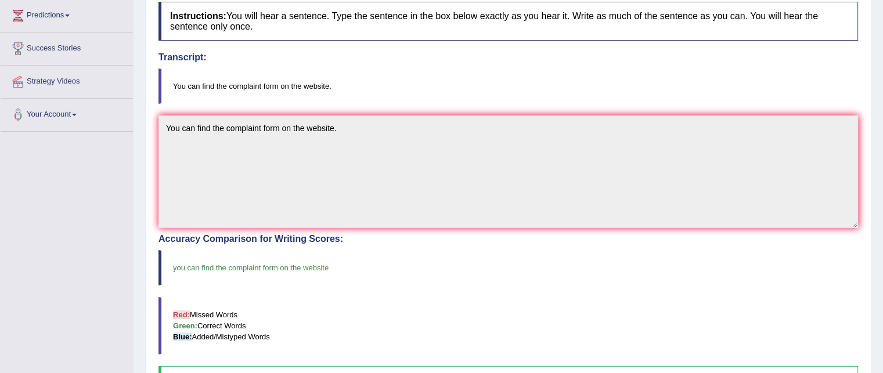
scroll to position [0, 0]
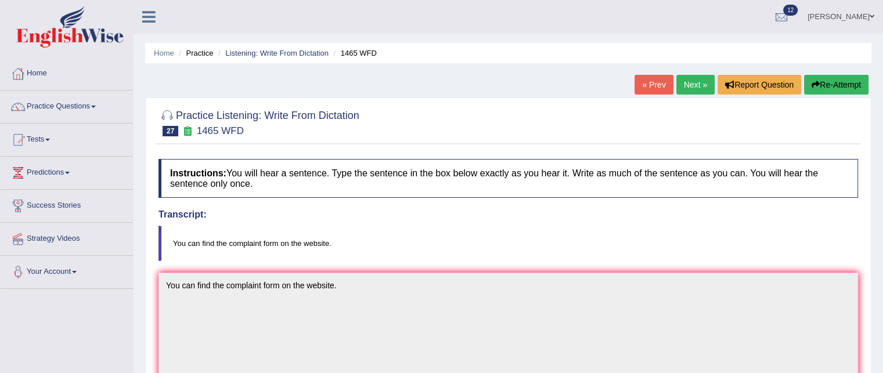
click at [700, 82] on link "Next »" at bounding box center [696, 85] width 38 height 20
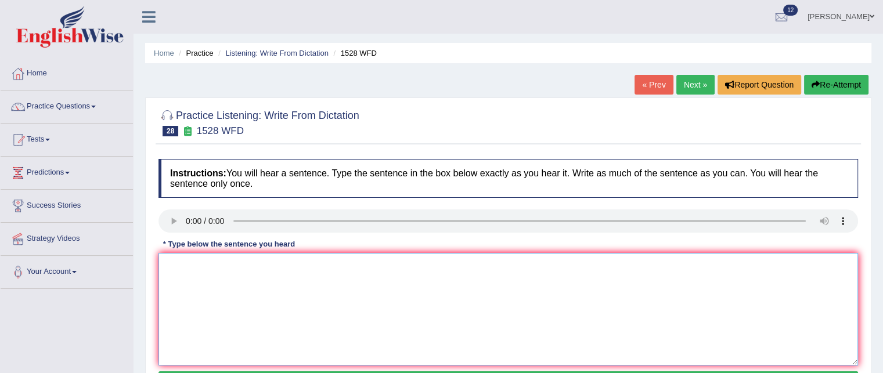
click at [192, 289] on textarea at bounding box center [509, 309] width 700 height 113
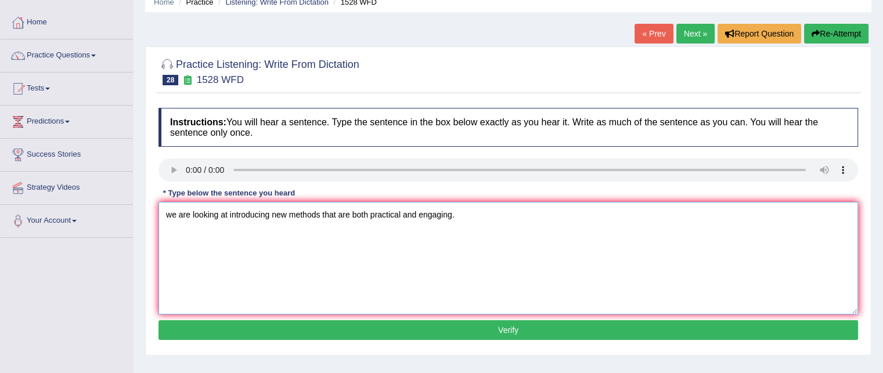
scroll to position [51, 0]
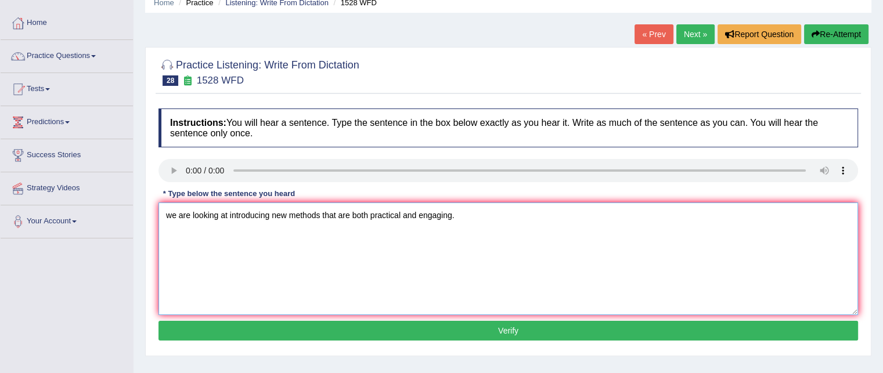
type textarea "we are looking at introducing new methods that are both practical and engaging."
click at [350, 325] on button "Verify" at bounding box center [509, 331] width 700 height 20
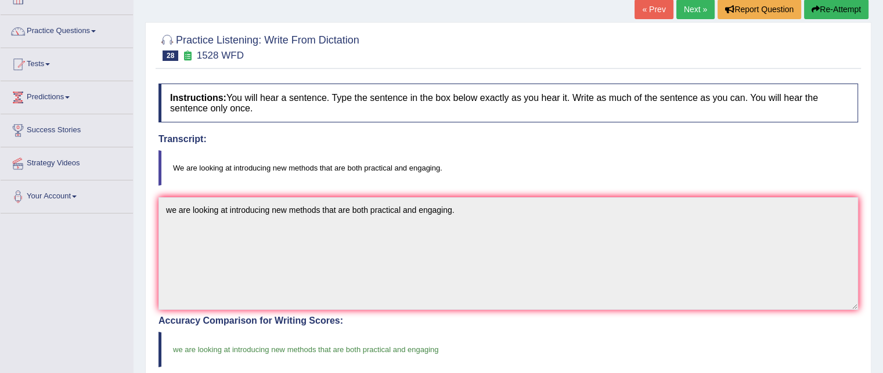
scroll to position [80, 0]
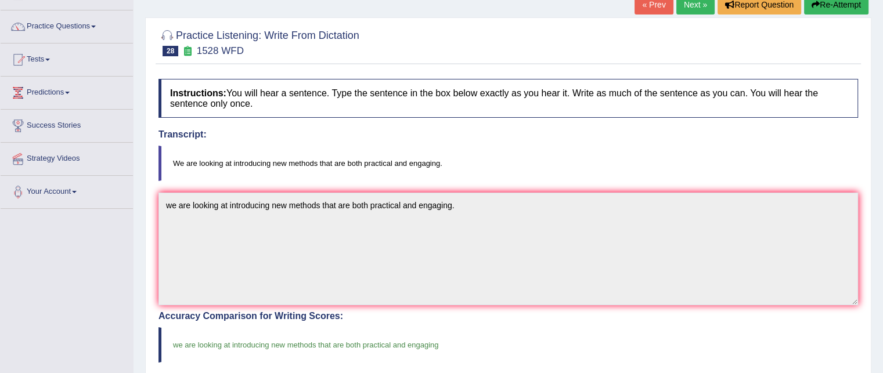
click at [692, 9] on link "Next »" at bounding box center [696, 5] width 38 height 20
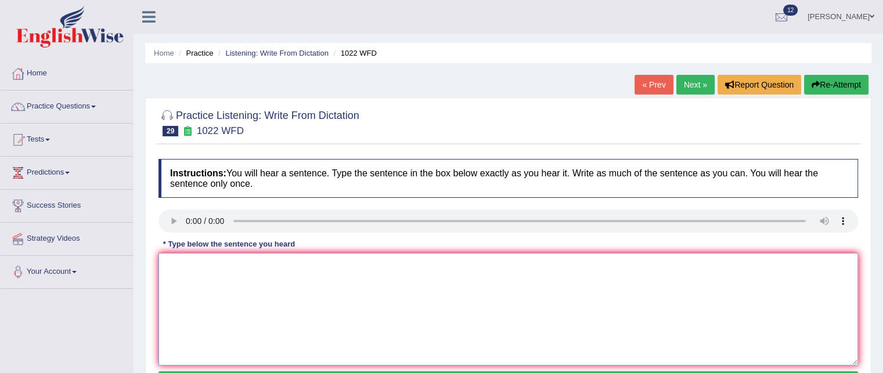
click at [182, 265] on textarea at bounding box center [509, 309] width 700 height 113
click at [226, 262] on textarea "Mathematics privides foundation for understamdingband analysing datda." at bounding box center [509, 309] width 700 height 113
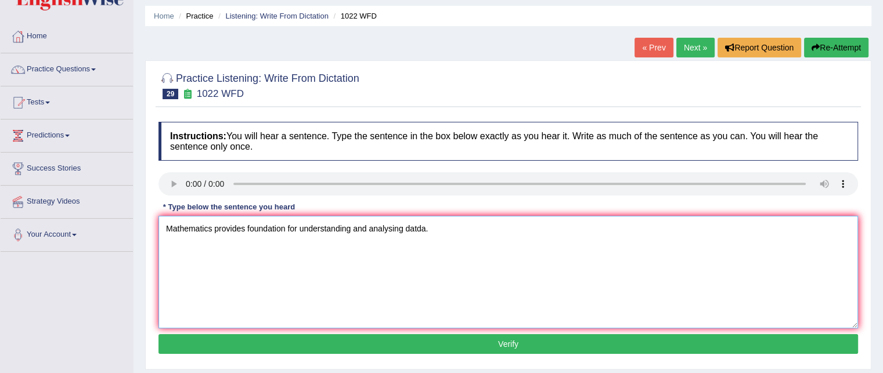
type textarea "Mathematics provides foundation for understanding and analysing datda."
click at [237, 343] on button "Verify" at bounding box center [509, 344] width 700 height 20
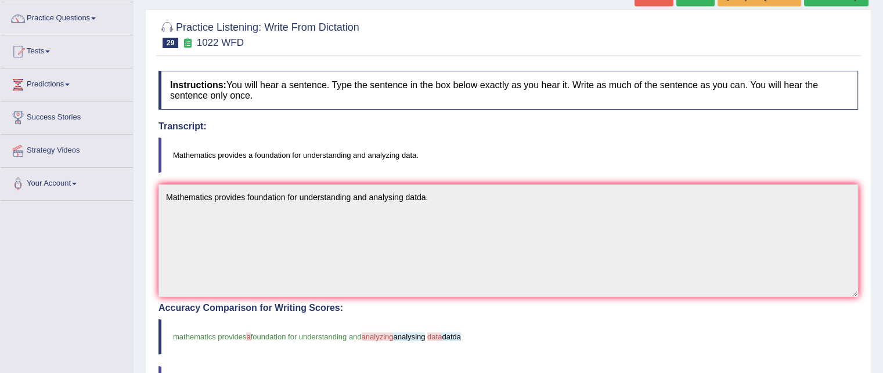
scroll to position [83, 0]
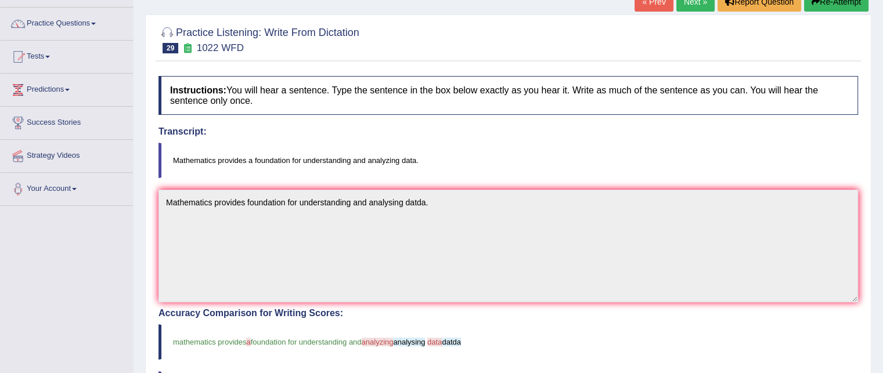
click at [690, 5] on link "Next »" at bounding box center [696, 2] width 38 height 20
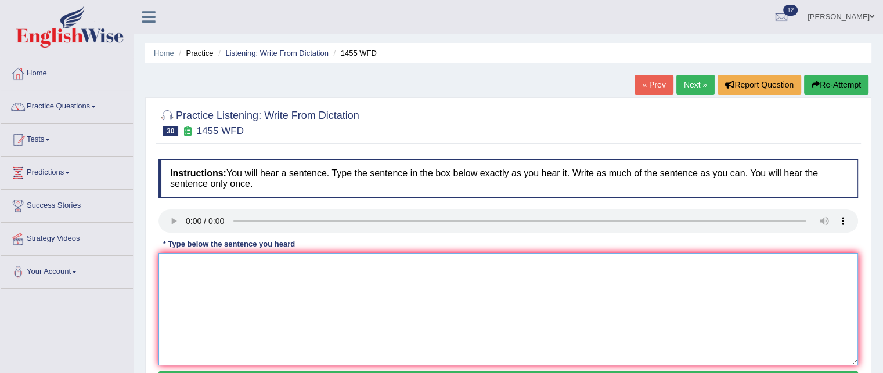
click at [195, 273] on textarea at bounding box center [509, 309] width 700 height 113
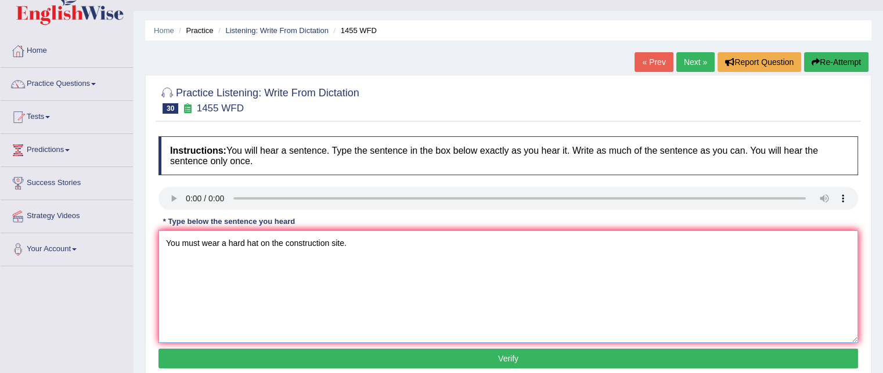
click at [281, 243] on textarea "You must wear a hard hat on the construction site." at bounding box center [509, 287] width 700 height 113
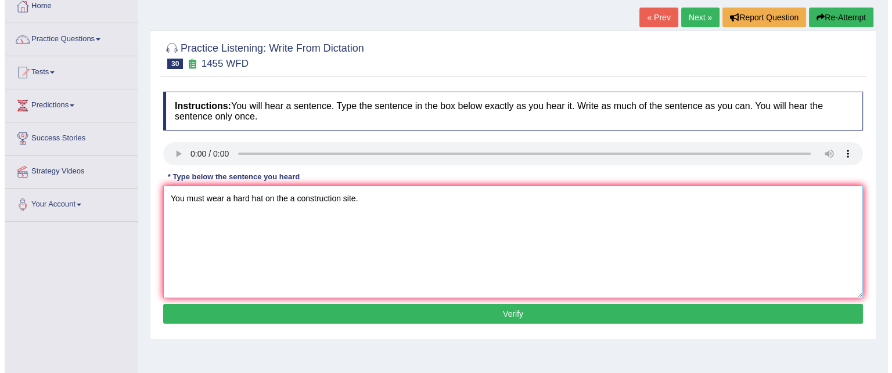
scroll to position [69, 0]
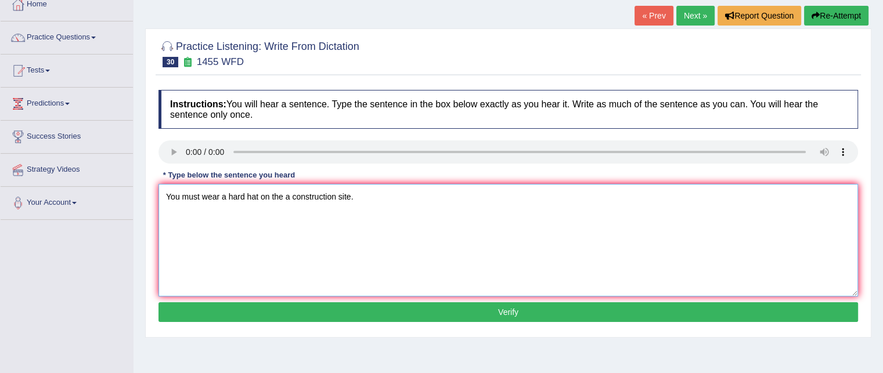
type textarea "You must wear a hard hat on the a construction site."
click at [296, 303] on button "Verify" at bounding box center [509, 313] width 700 height 20
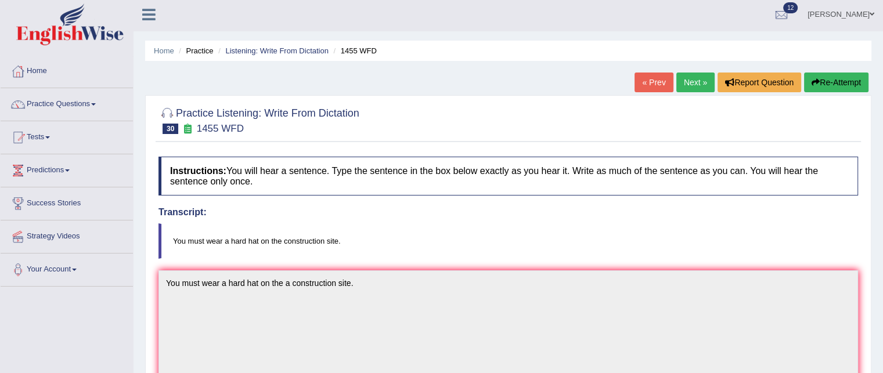
scroll to position [0, 0]
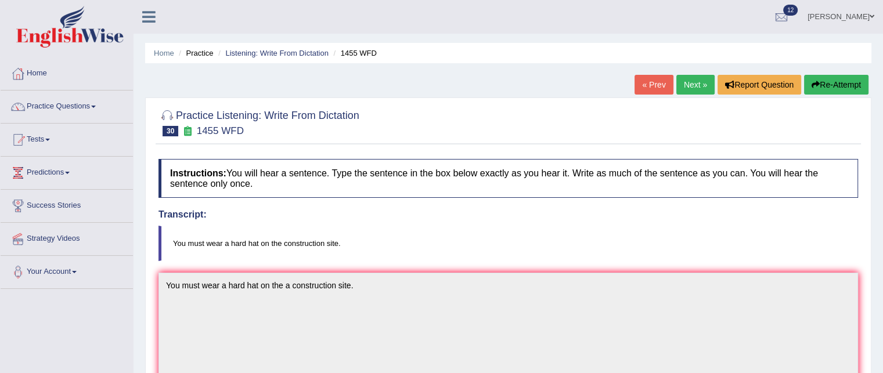
click at [681, 81] on link "Next »" at bounding box center [696, 85] width 38 height 20
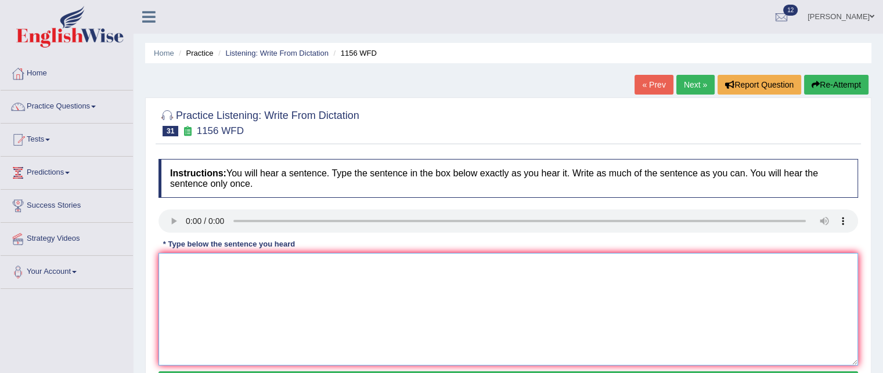
click at [289, 257] on textarea at bounding box center [509, 309] width 700 height 113
click at [193, 256] on textarea at bounding box center [509, 309] width 700 height 113
click at [217, 264] on textarea "Chemical reascts ours whien substances vcombine or change." at bounding box center [509, 309] width 700 height 113
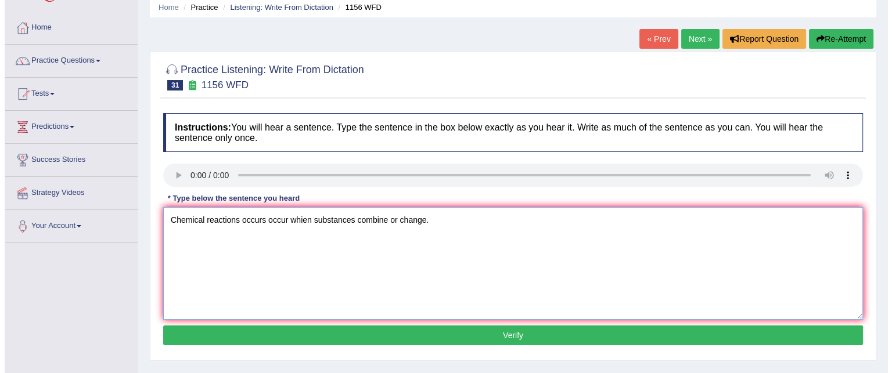
scroll to position [46, 0]
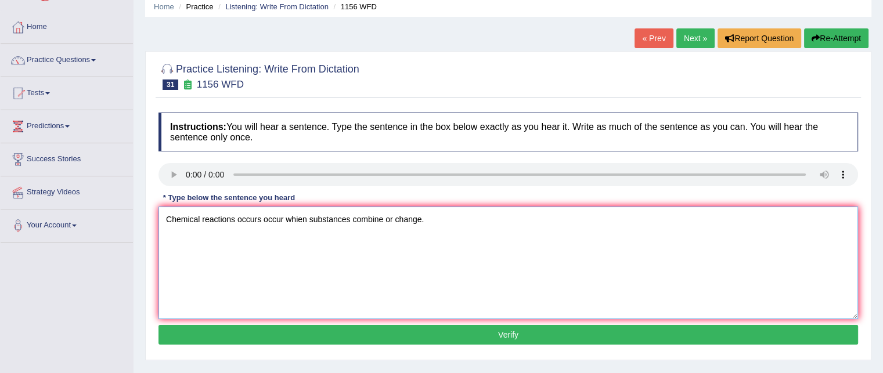
type textarea "Chemical reactions occurs occur whien substances combine or change."
click at [345, 339] on button "Verify" at bounding box center [509, 335] width 700 height 20
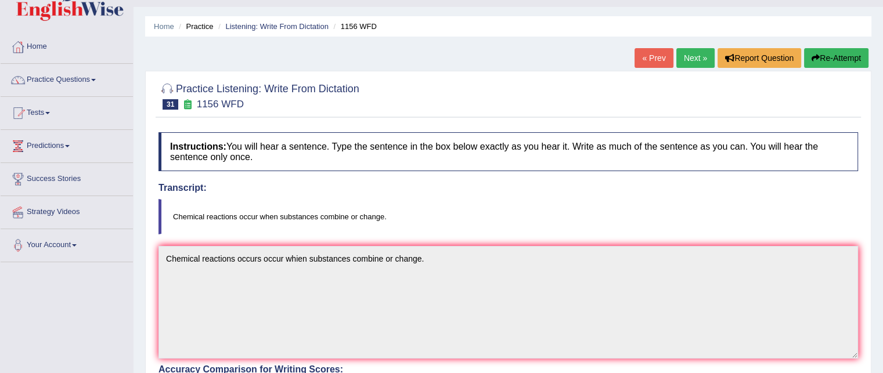
scroll to position [26, 0]
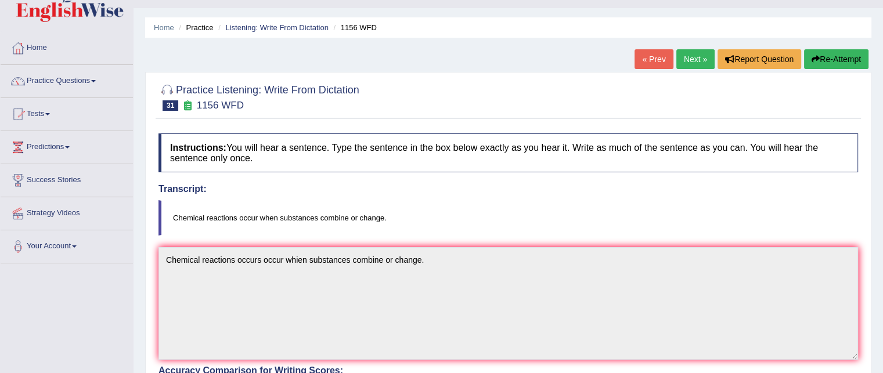
click at [699, 53] on link "Next »" at bounding box center [696, 59] width 38 height 20
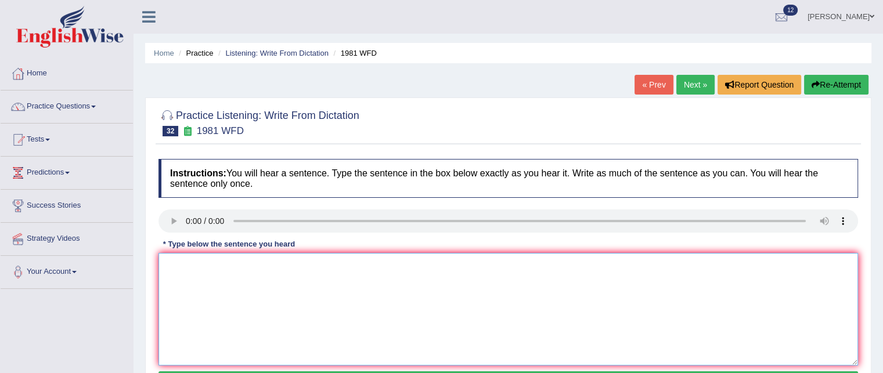
click at [190, 258] on textarea at bounding box center [509, 309] width 700 height 113
type textarea "l"
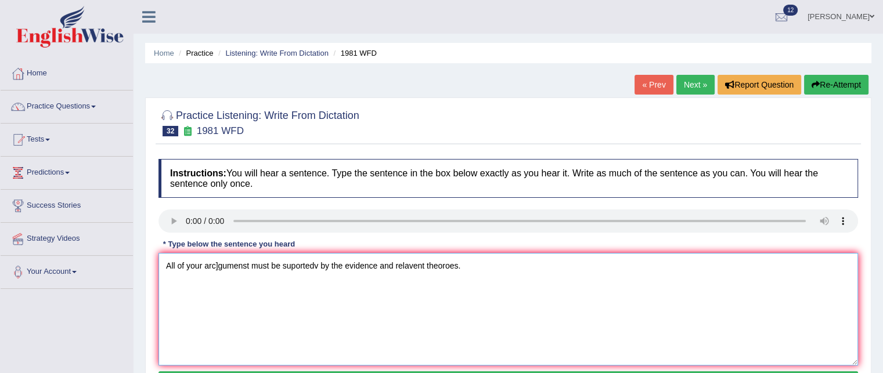
click at [451, 263] on textarea "All of your arc]gumenst must be suportedv by the evidence and relavent theoroes." at bounding box center [509, 309] width 700 height 113
click at [220, 262] on textarea "All of your arc]gumenst must be suportedv by the evidence and relavent theories." at bounding box center [509, 309] width 700 height 113
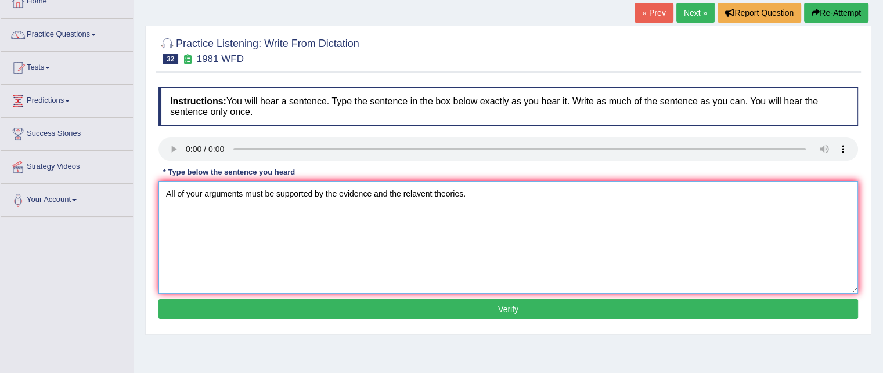
scroll to position [81, 0]
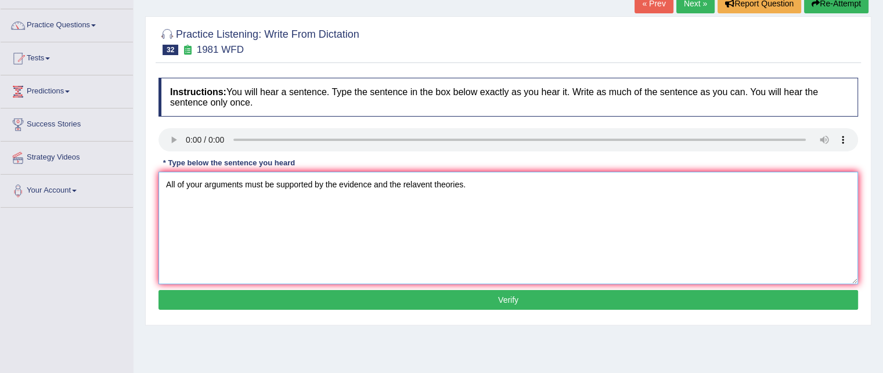
type textarea "All of your arguments must be supported by the evidence and the relavent theori…"
click at [300, 297] on button "Verify" at bounding box center [509, 300] width 700 height 20
